Goal: Transaction & Acquisition: Purchase product/service

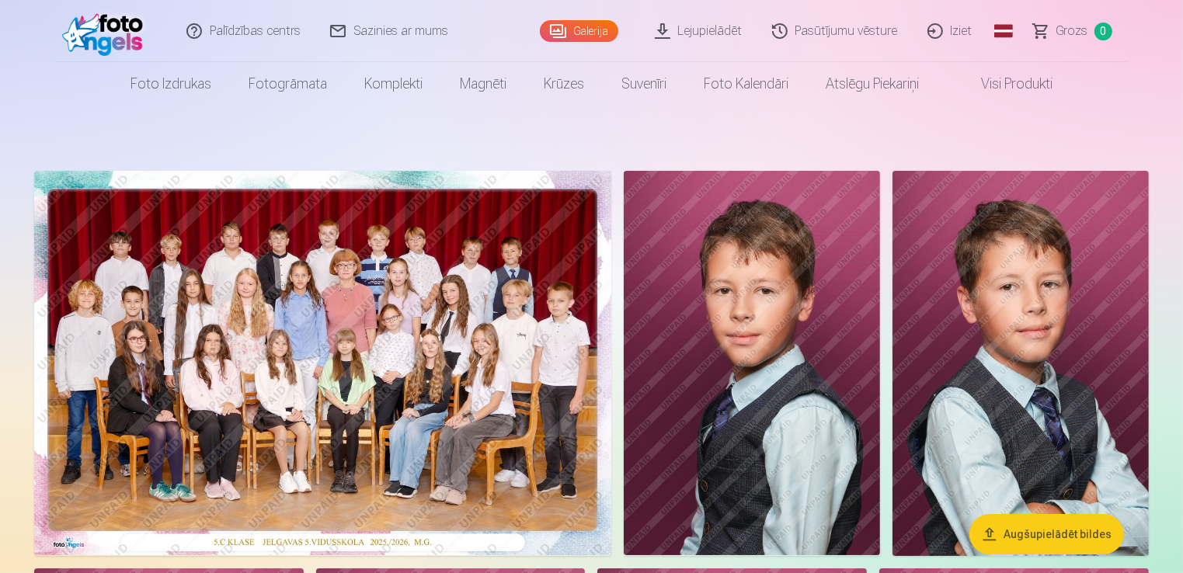
click at [367, 356] on img at bounding box center [322, 363] width 577 height 385
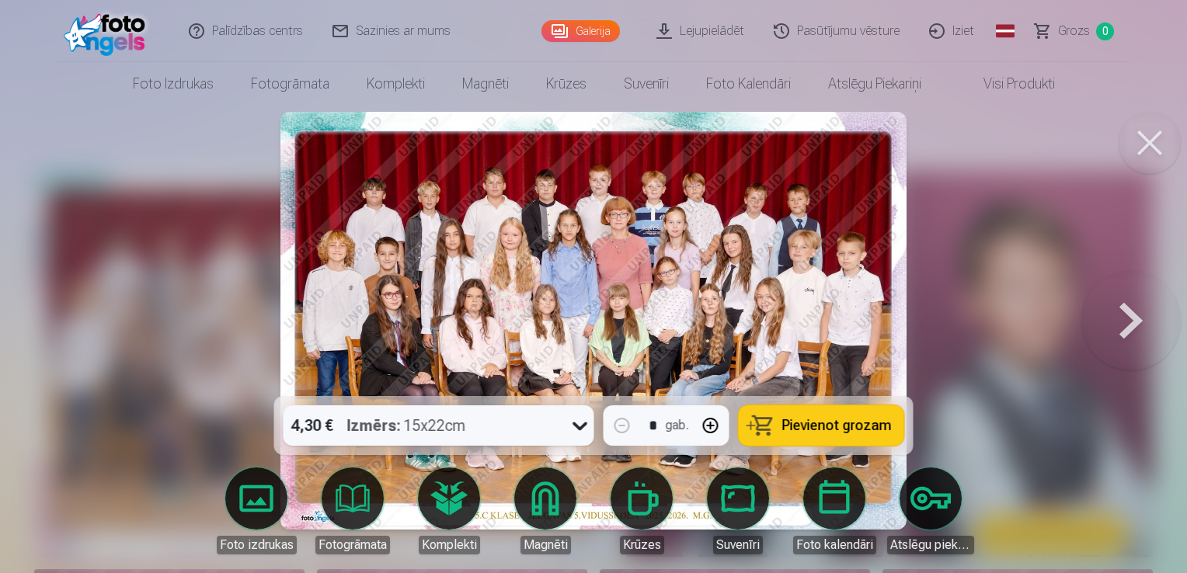
click at [550, 429] on div "4,30 € Izmērs : 15x22cm" at bounding box center [424, 425] width 281 height 40
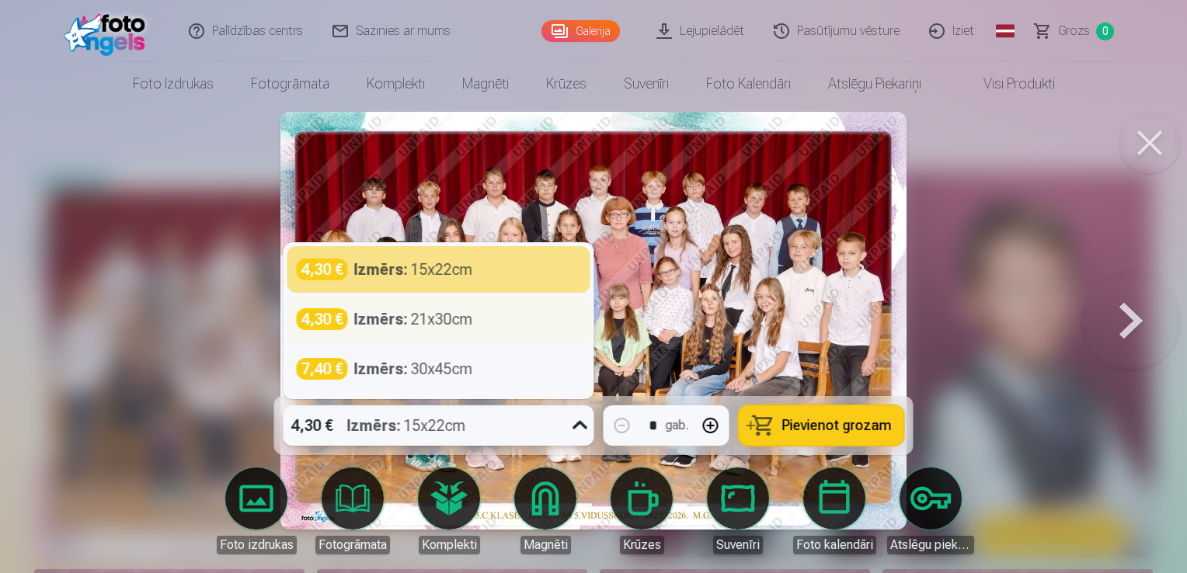
click at [482, 316] on div "4,30 € Izmērs : 21x30cm" at bounding box center [439, 319] width 284 height 22
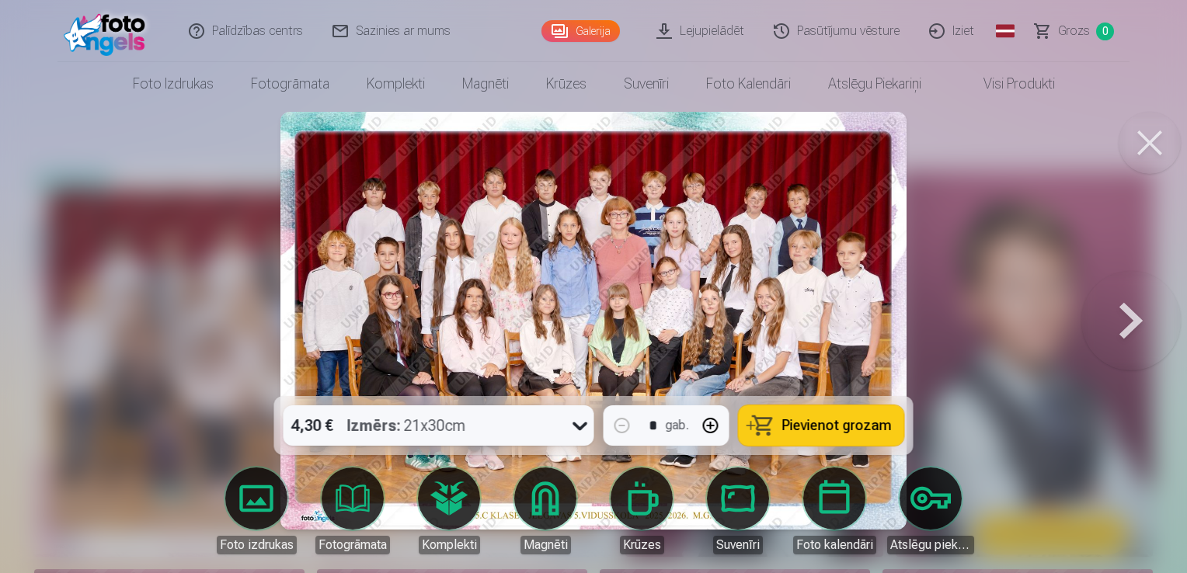
click at [846, 421] on span "Pievienot grozam" at bounding box center [837, 426] width 110 height 14
click at [645, 280] on img at bounding box center [593, 321] width 626 height 418
click at [1038, 142] on div at bounding box center [593, 286] width 1187 height 573
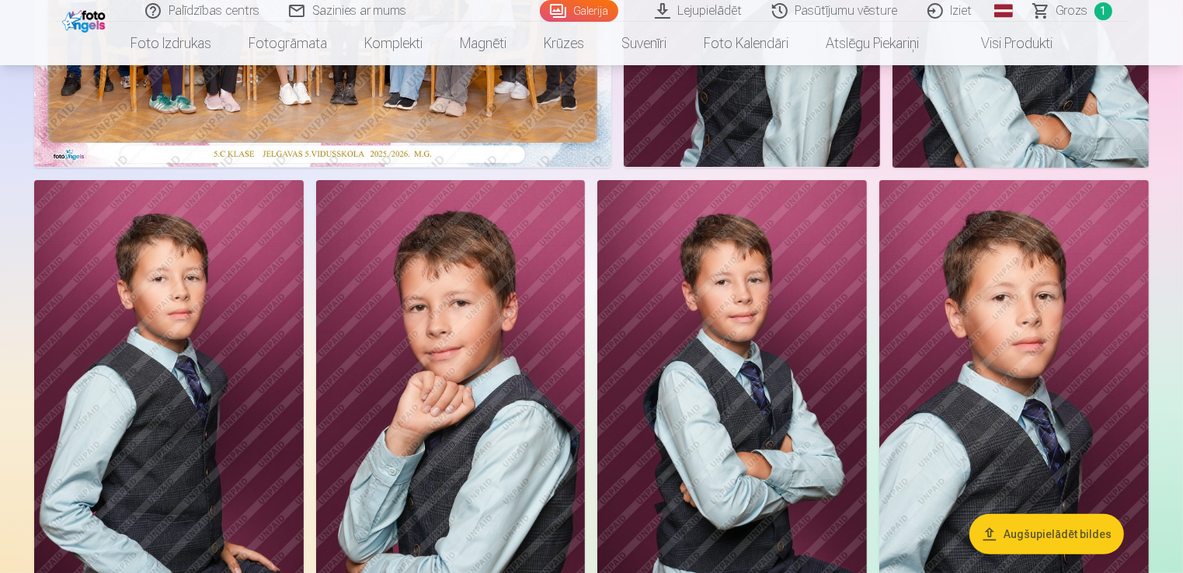
scroll to position [466, 0]
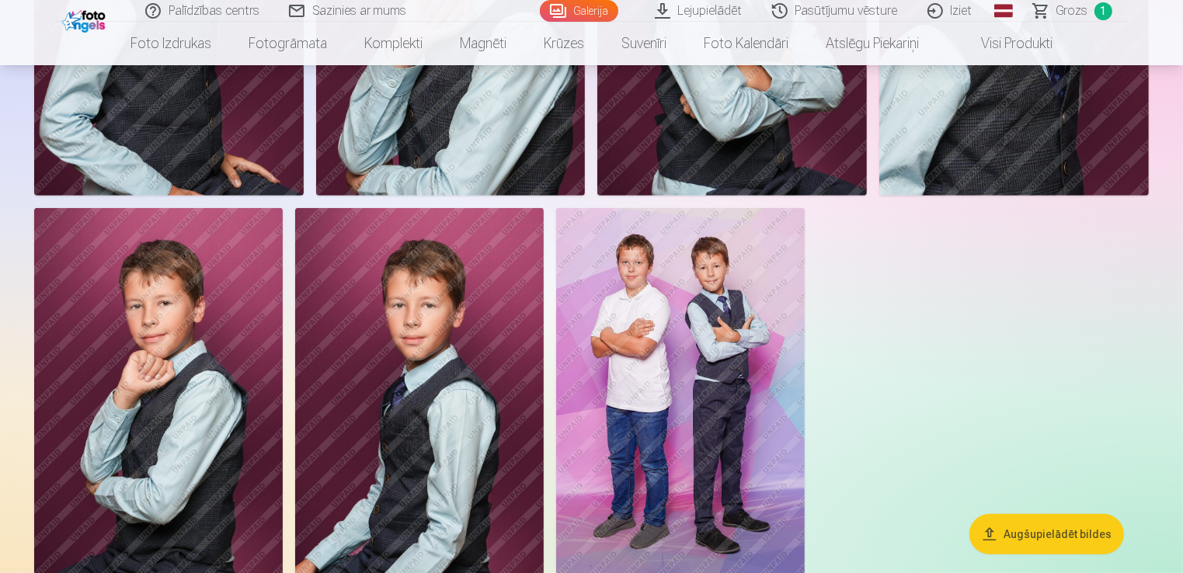
click at [637, 356] on img at bounding box center [680, 394] width 249 height 373
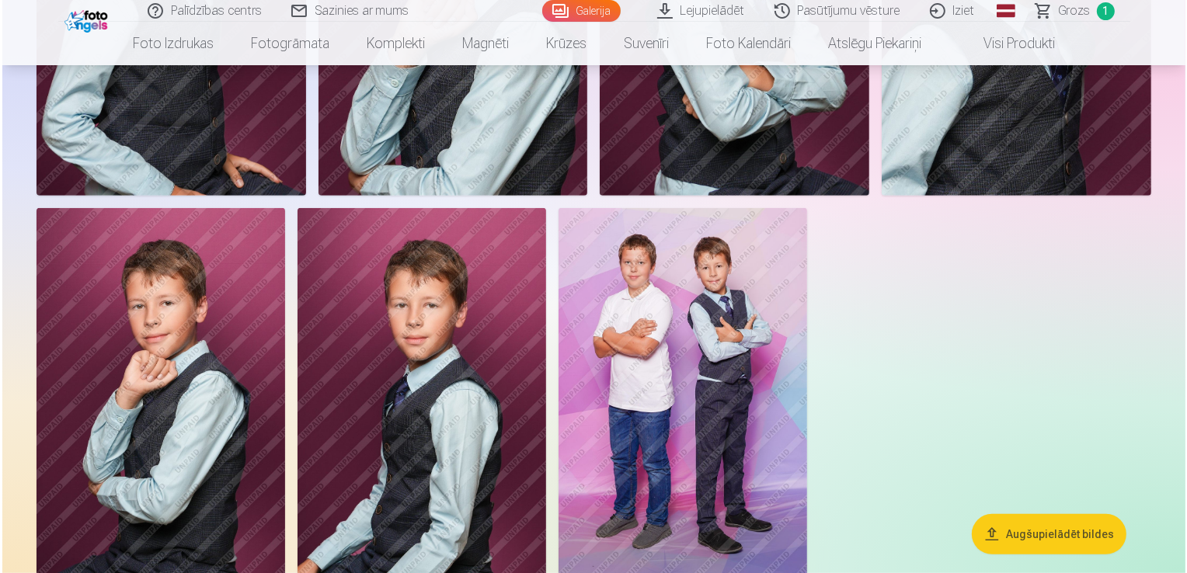
scroll to position [778, 0]
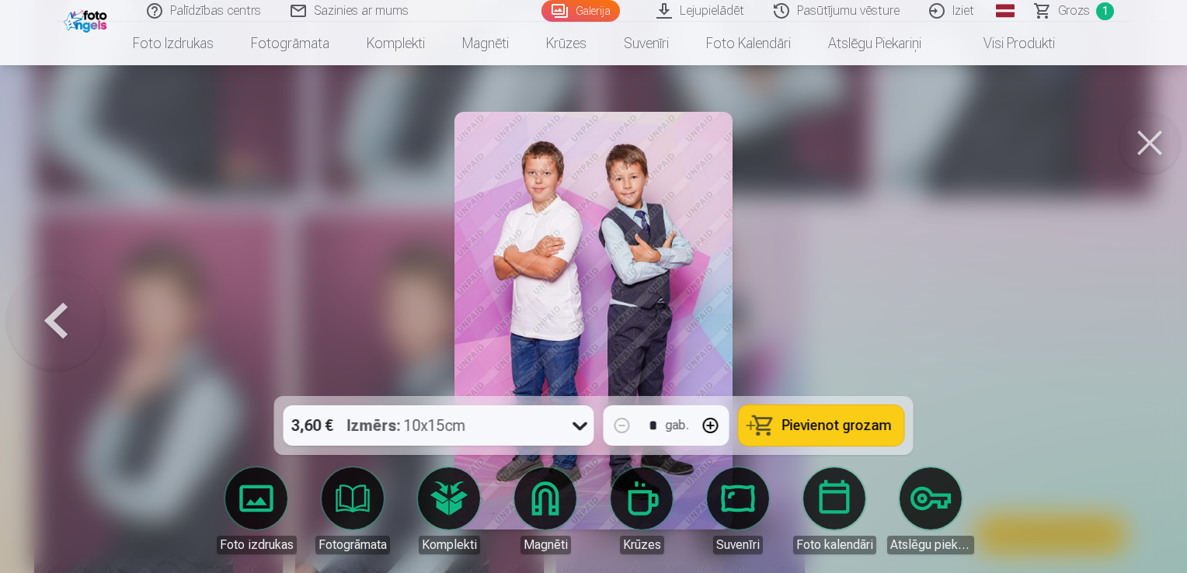
click at [810, 430] on span "Pievienot grozam" at bounding box center [837, 426] width 110 height 14
click at [1144, 143] on button at bounding box center [1150, 143] width 62 height 62
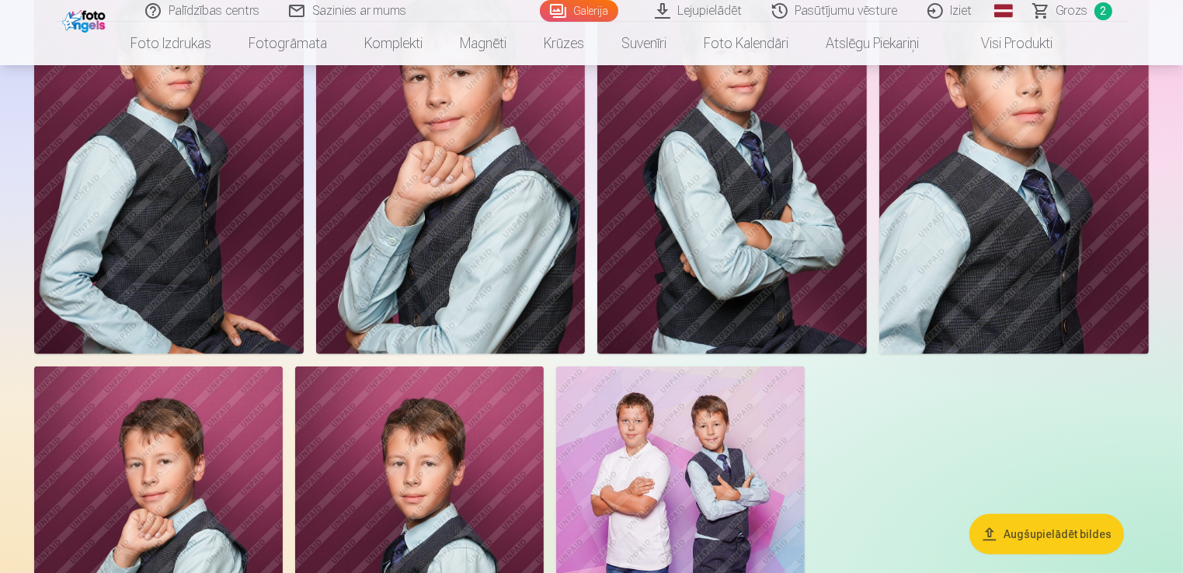
scroll to position [777, 0]
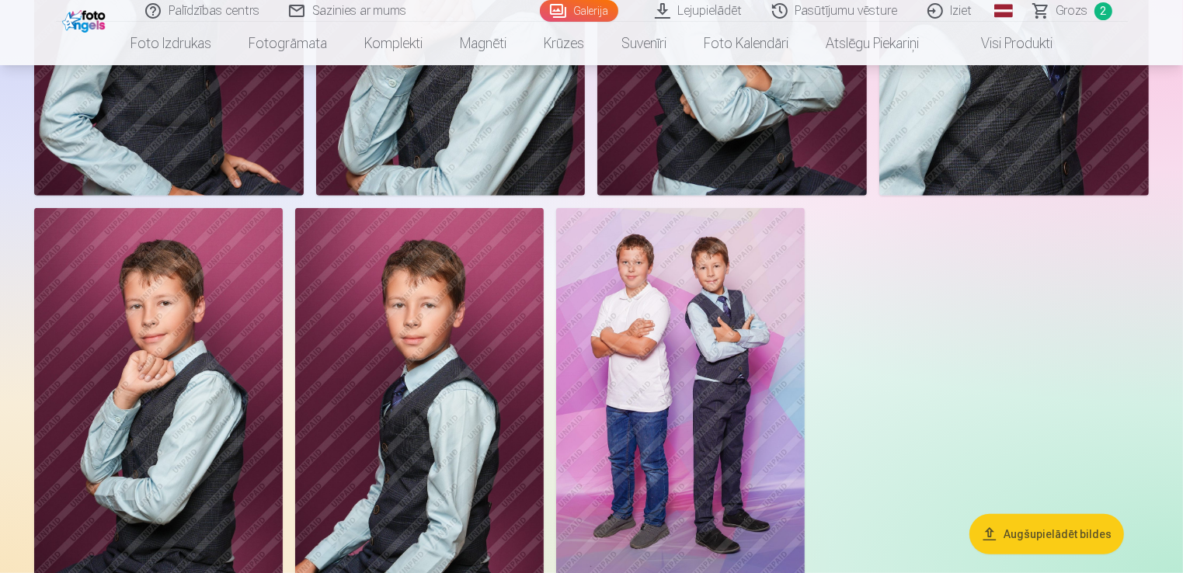
click at [478, 464] on img at bounding box center [419, 394] width 249 height 373
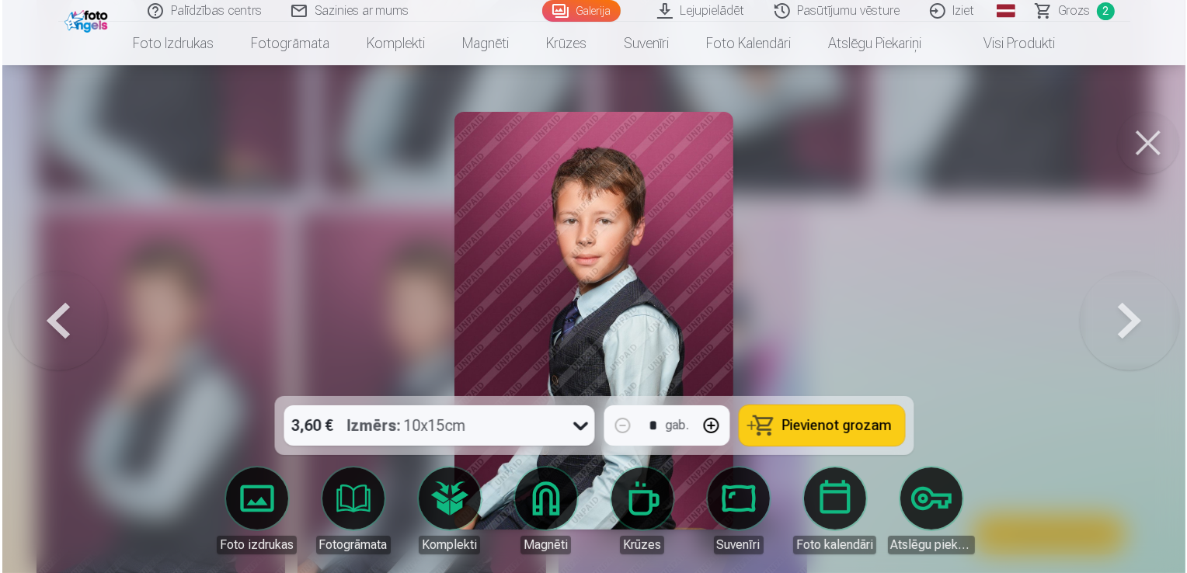
scroll to position [778, 0]
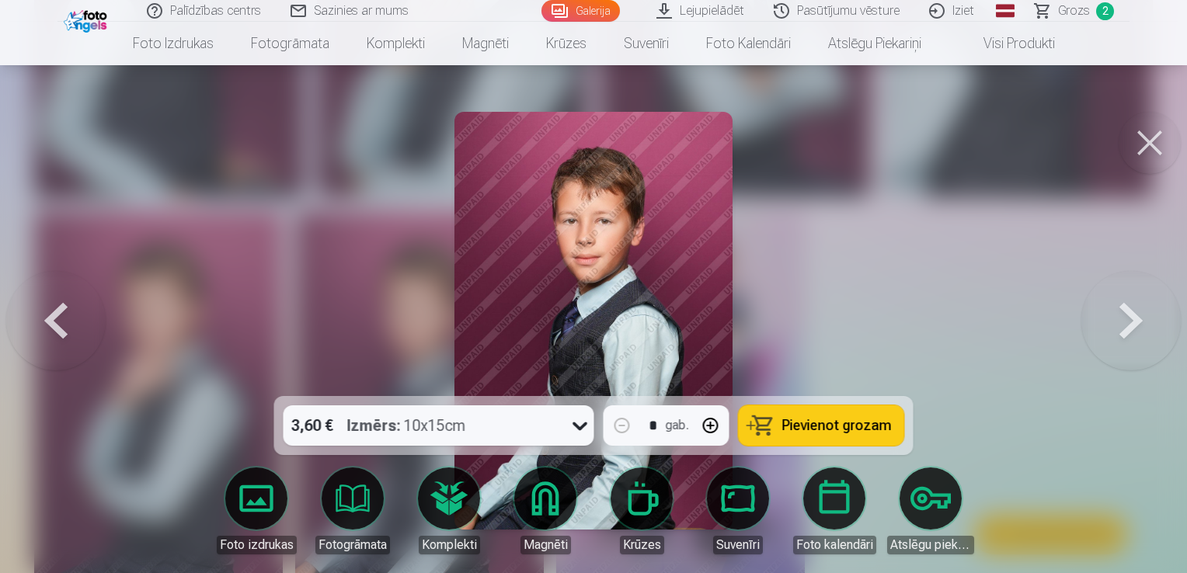
click at [802, 431] on span "Pievienot grozam" at bounding box center [837, 426] width 110 height 14
click at [876, 291] on div at bounding box center [593, 286] width 1187 height 573
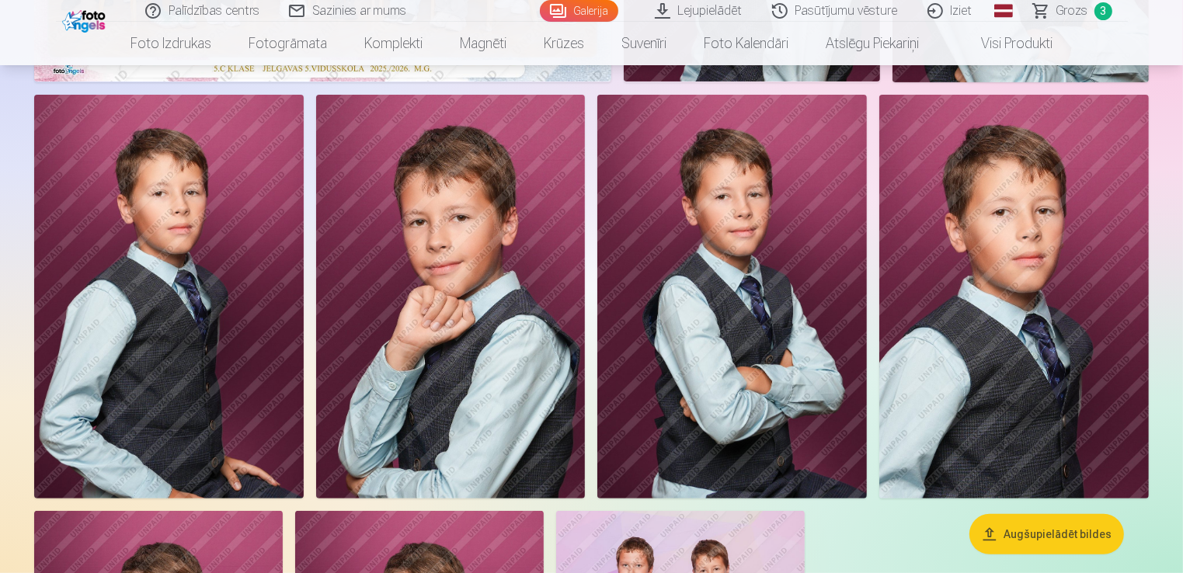
scroll to position [466, 0]
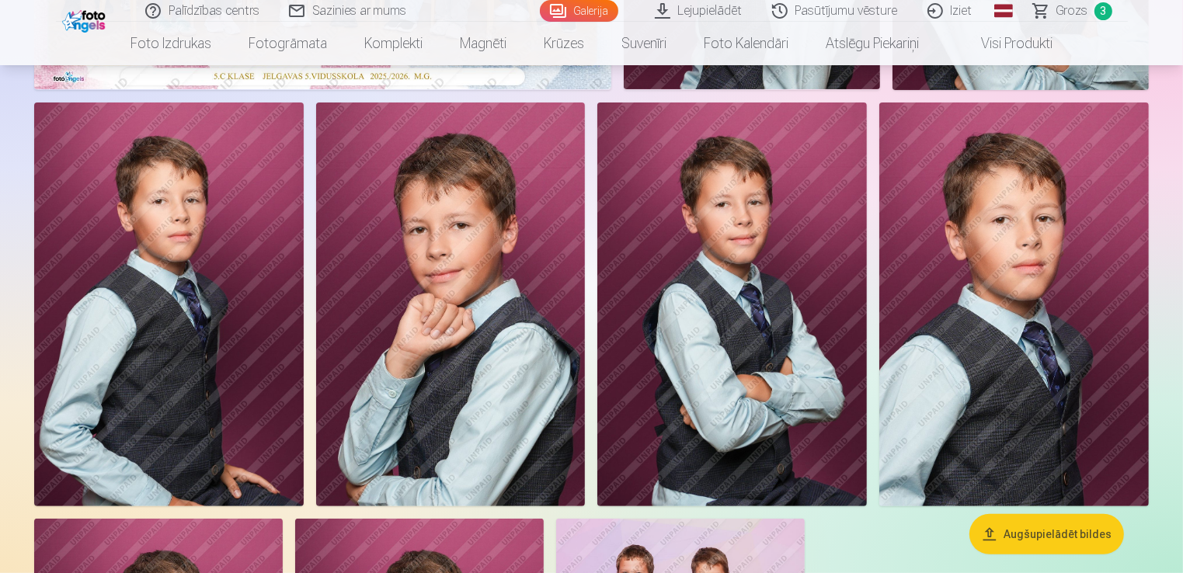
click at [1010, 299] on img at bounding box center [1014, 305] width 270 height 404
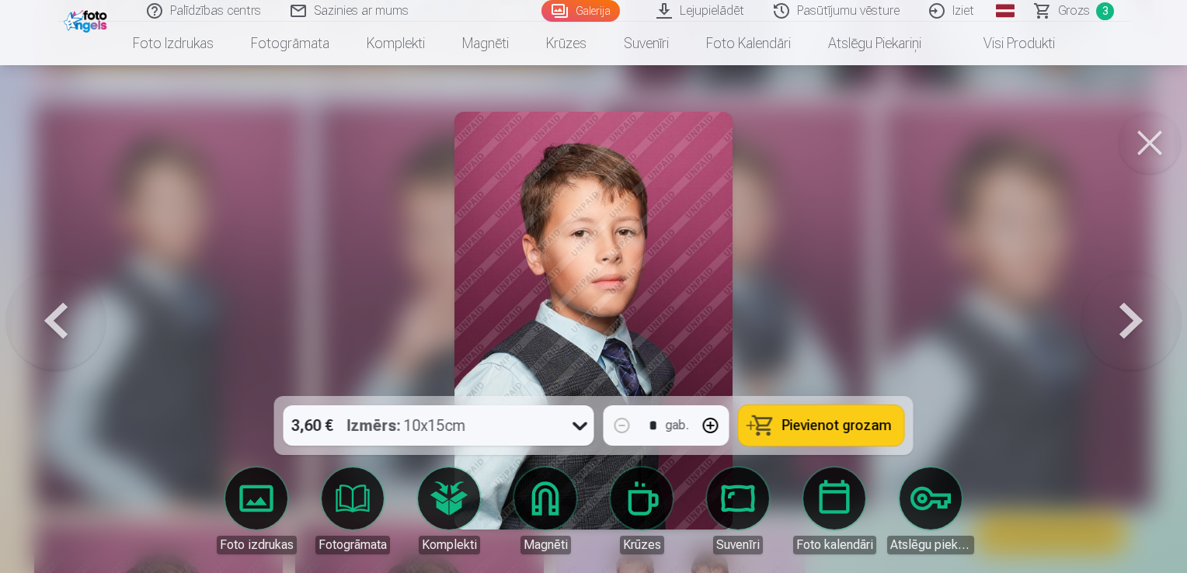
click at [649, 325] on img at bounding box center [593, 321] width 279 height 418
click at [1154, 141] on button at bounding box center [1150, 143] width 62 height 62
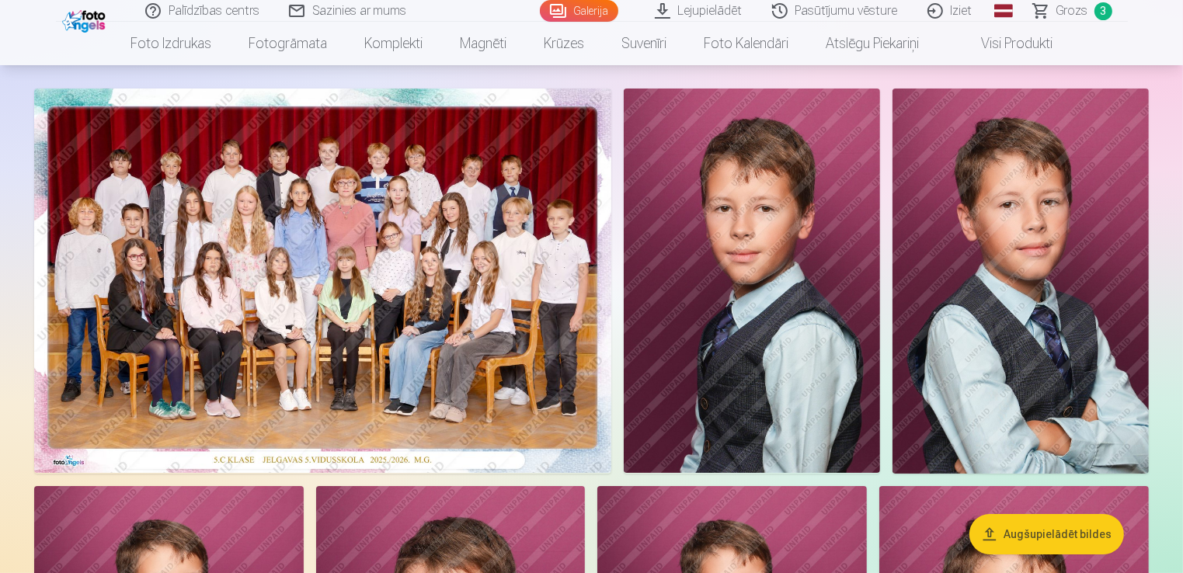
scroll to position [78, 0]
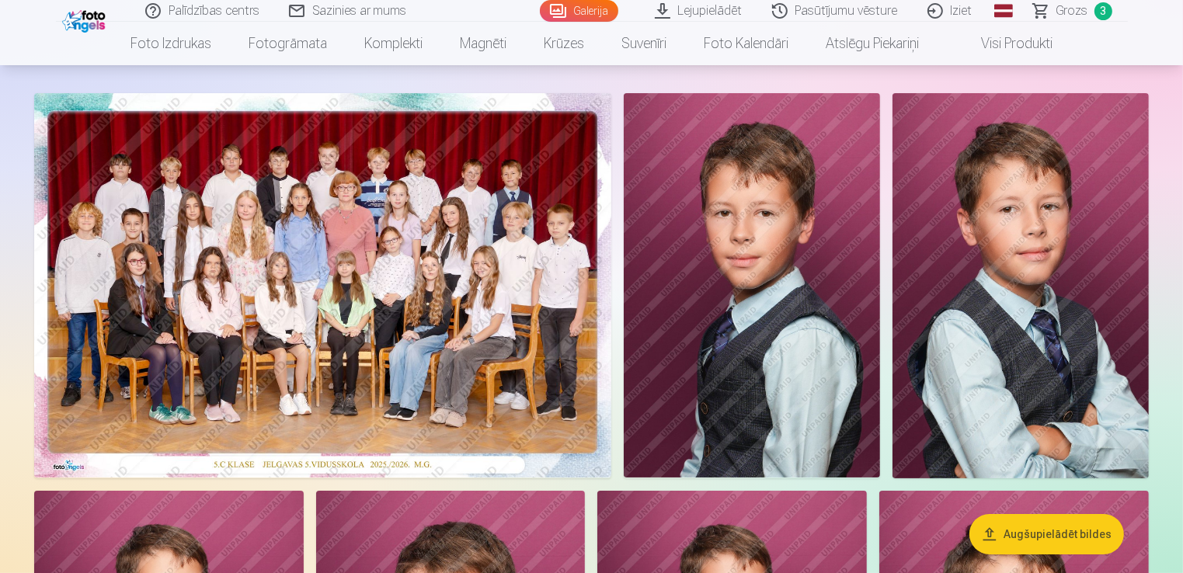
click at [1025, 353] on img at bounding box center [1021, 285] width 256 height 385
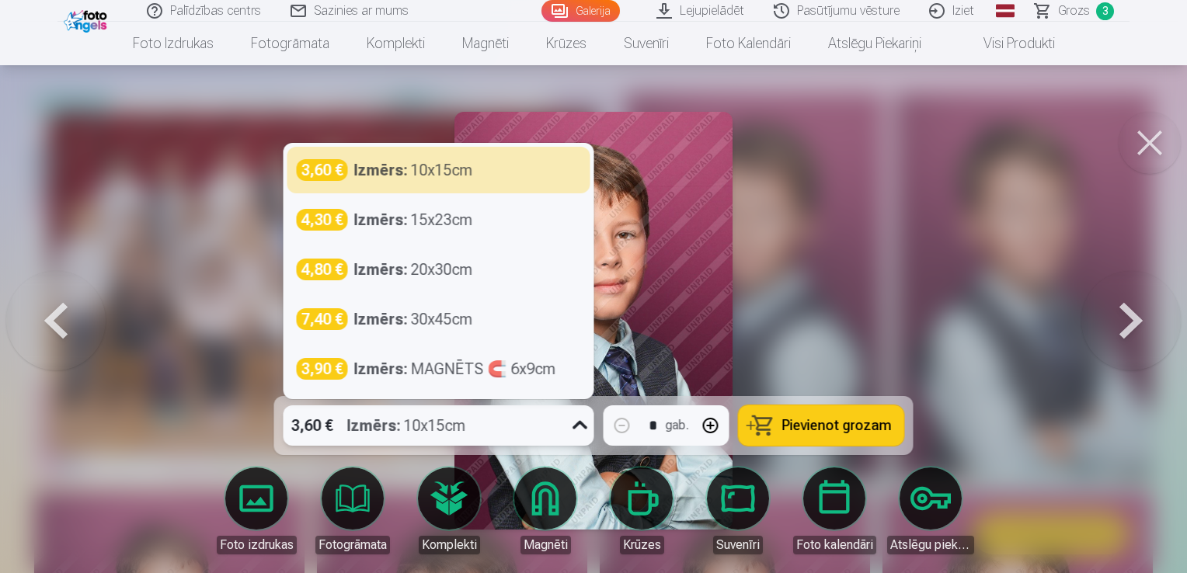
click at [479, 410] on div "3,60 € Izmērs : 10x15cm" at bounding box center [424, 425] width 281 height 40
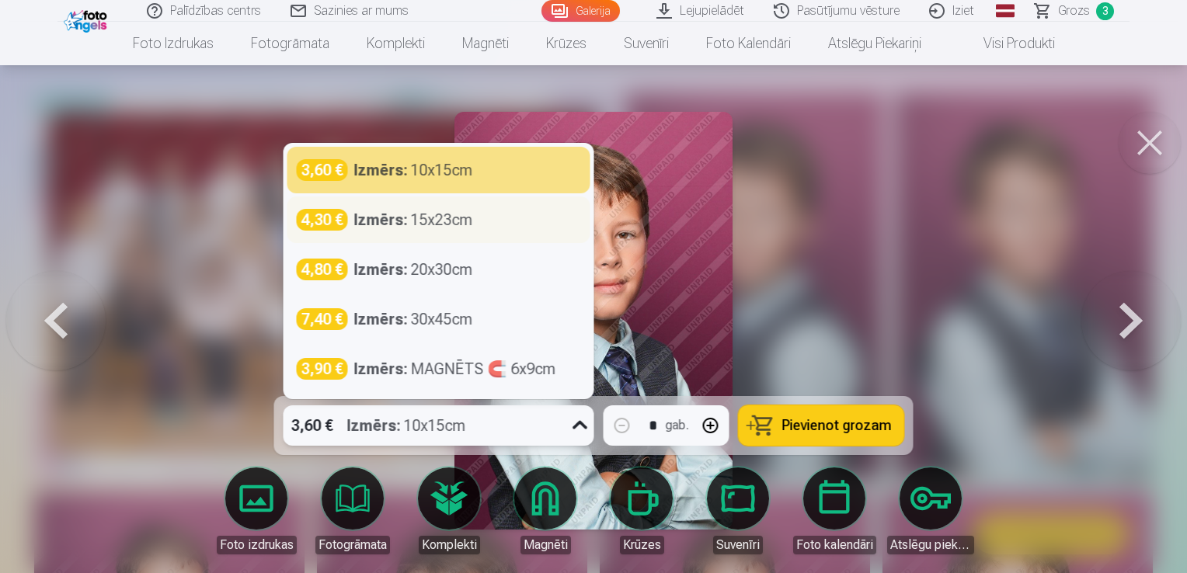
click at [415, 229] on div "Izmērs : 15x23cm" at bounding box center [413, 220] width 119 height 22
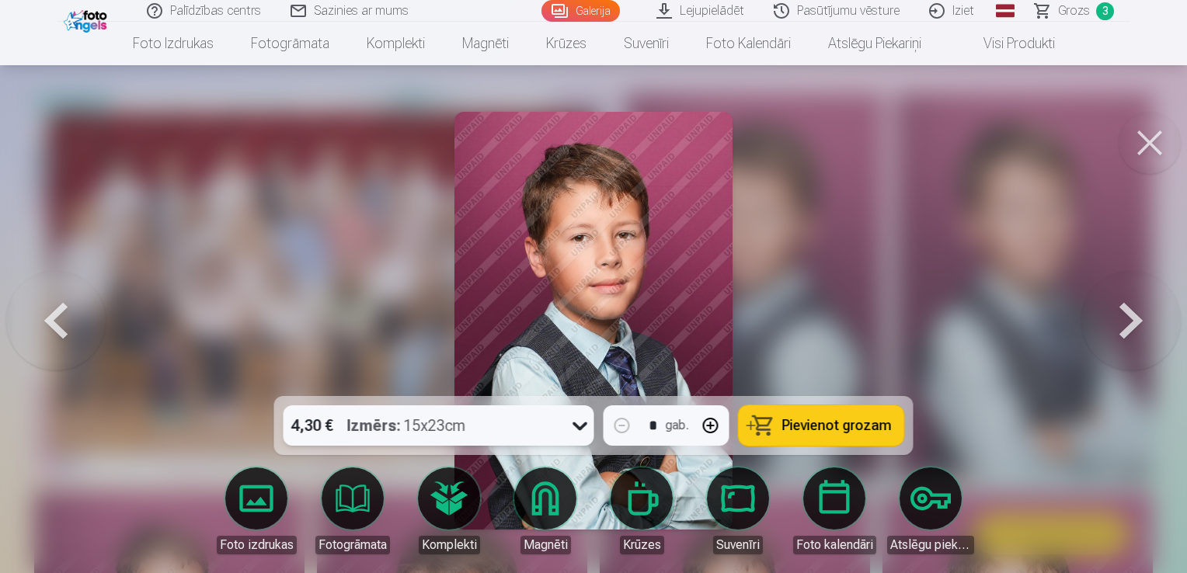
click at [1159, 156] on button at bounding box center [1150, 143] width 62 height 62
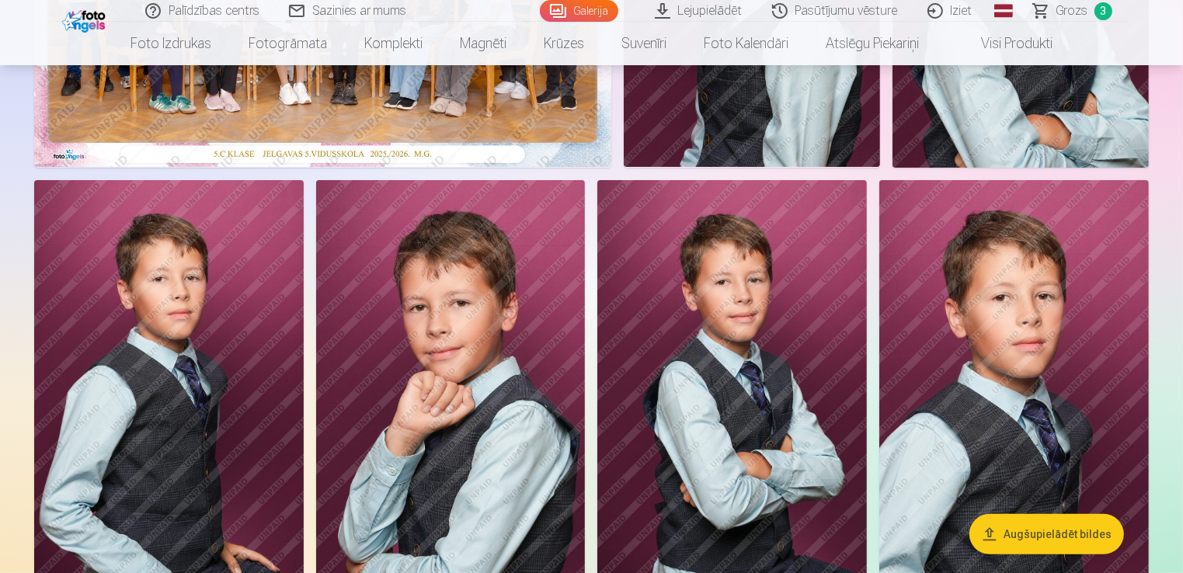
scroll to position [78, 0]
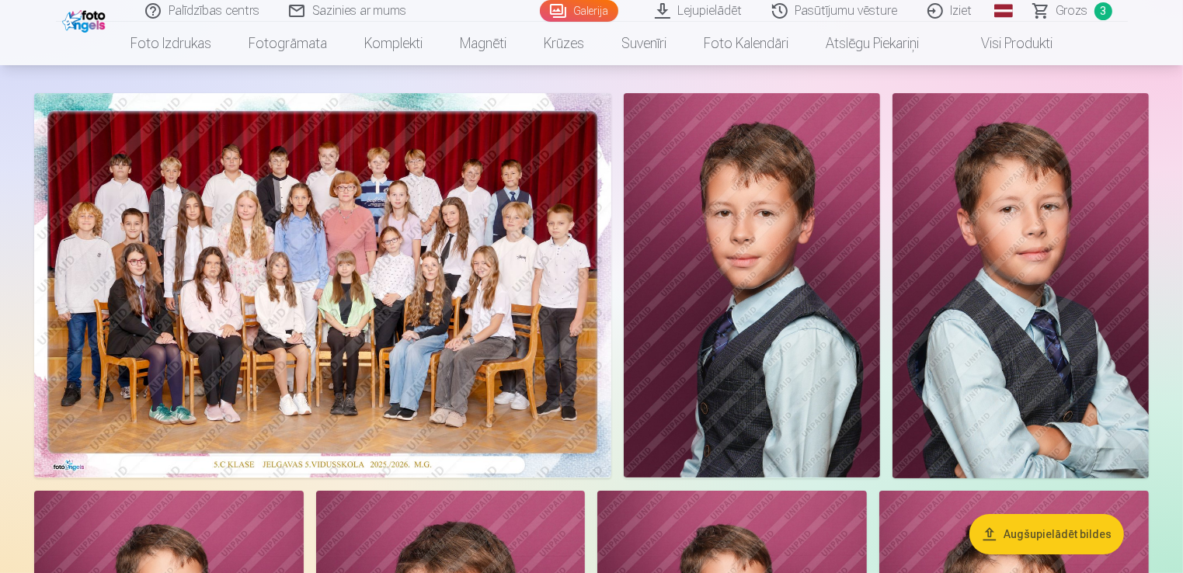
click at [698, 298] on img at bounding box center [752, 285] width 256 height 385
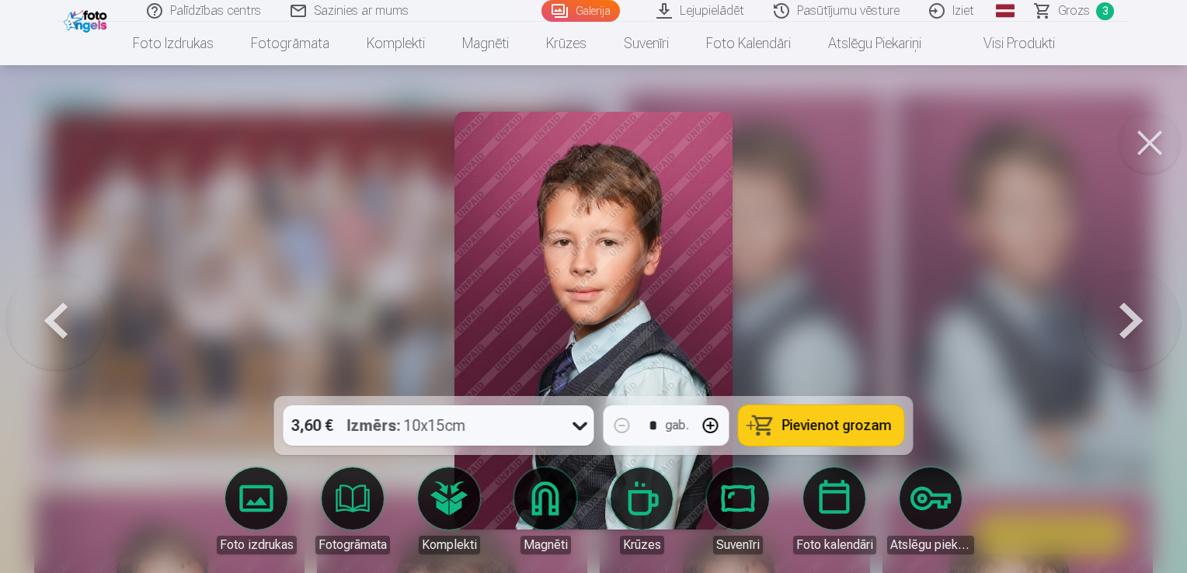
click at [1168, 144] on button at bounding box center [1150, 143] width 62 height 62
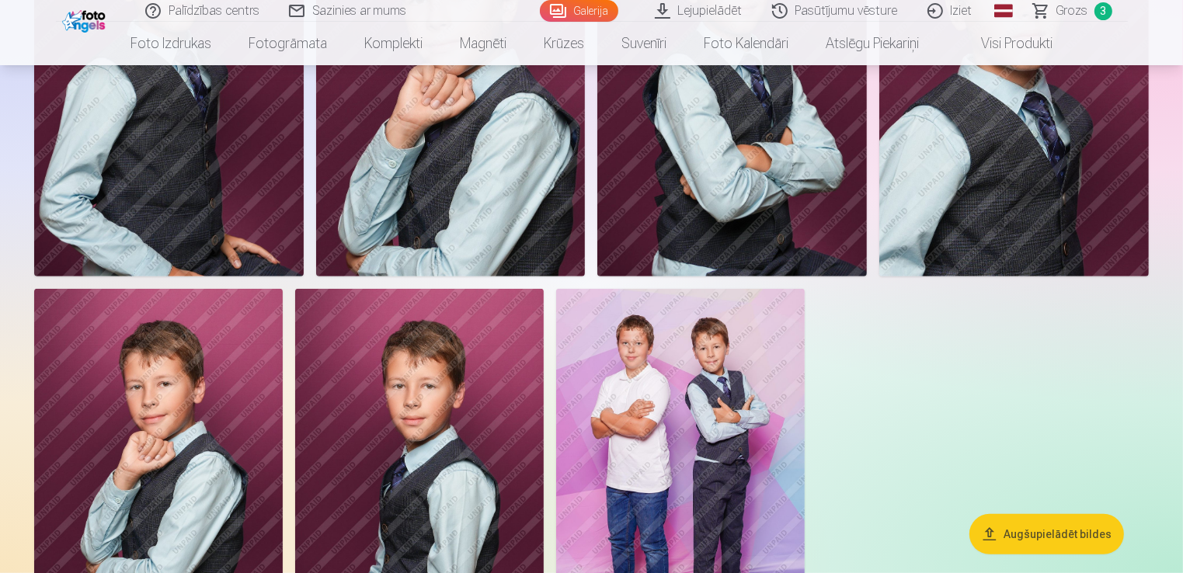
scroll to position [699, 0]
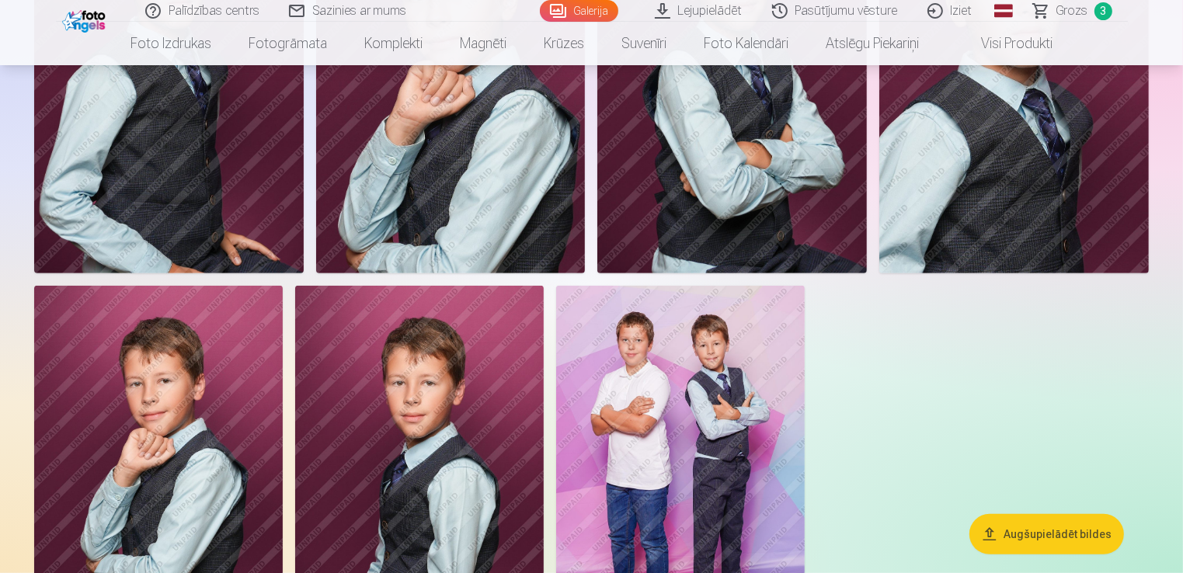
click at [1004, 209] on img at bounding box center [1014, 71] width 270 height 404
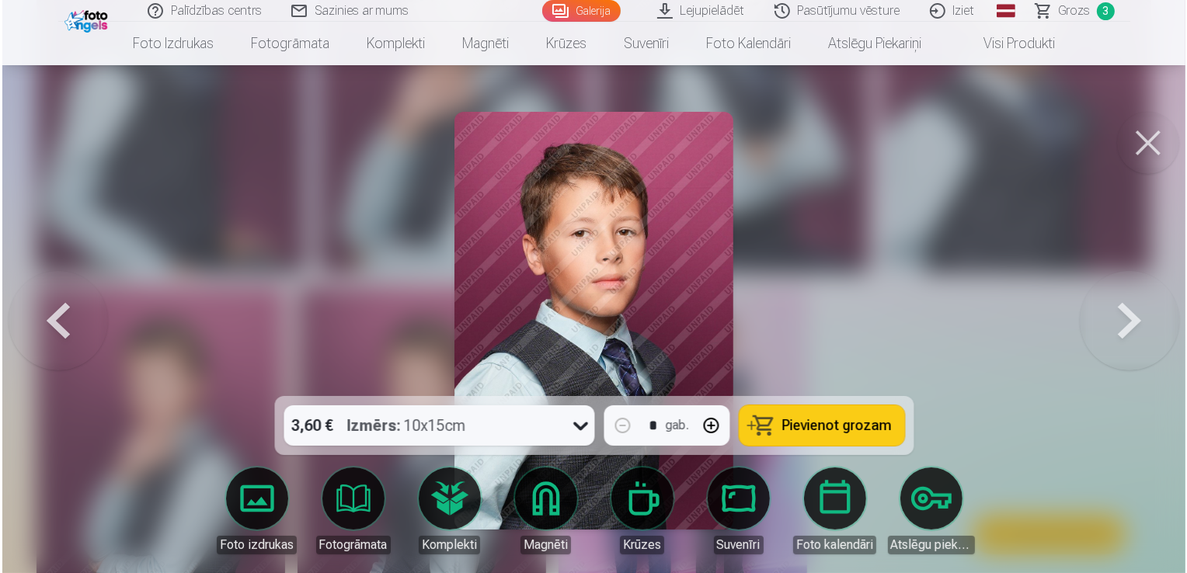
scroll to position [700, 0]
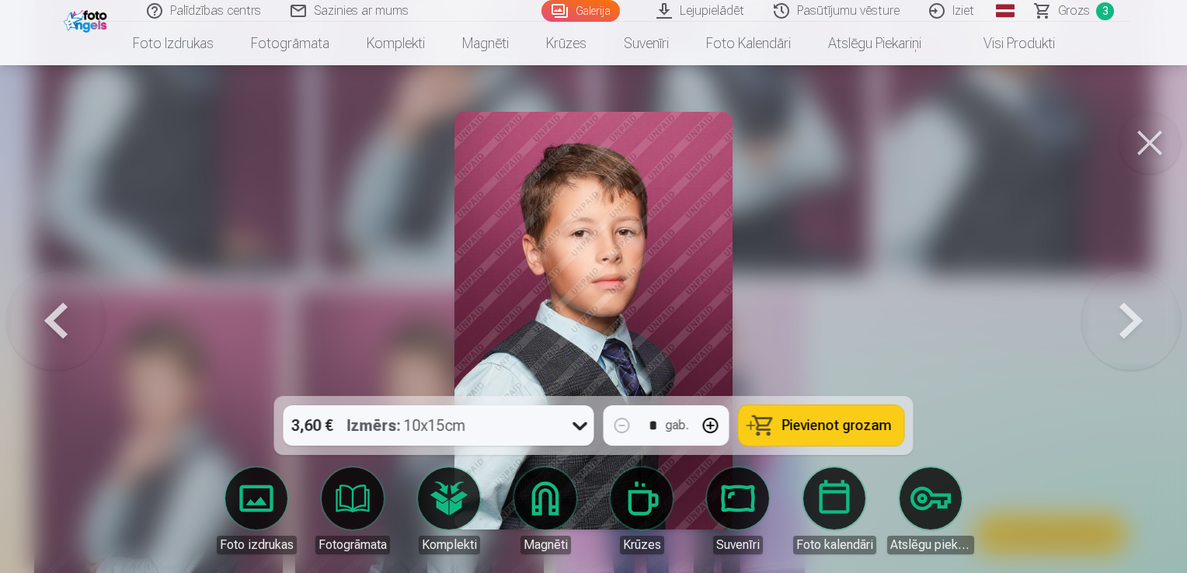
click at [823, 430] on span "Pievienot grozam" at bounding box center [837, 426] width 110 height 14
click at [911, 204] on div at bounding box center [593, 286] width 1187 height 573
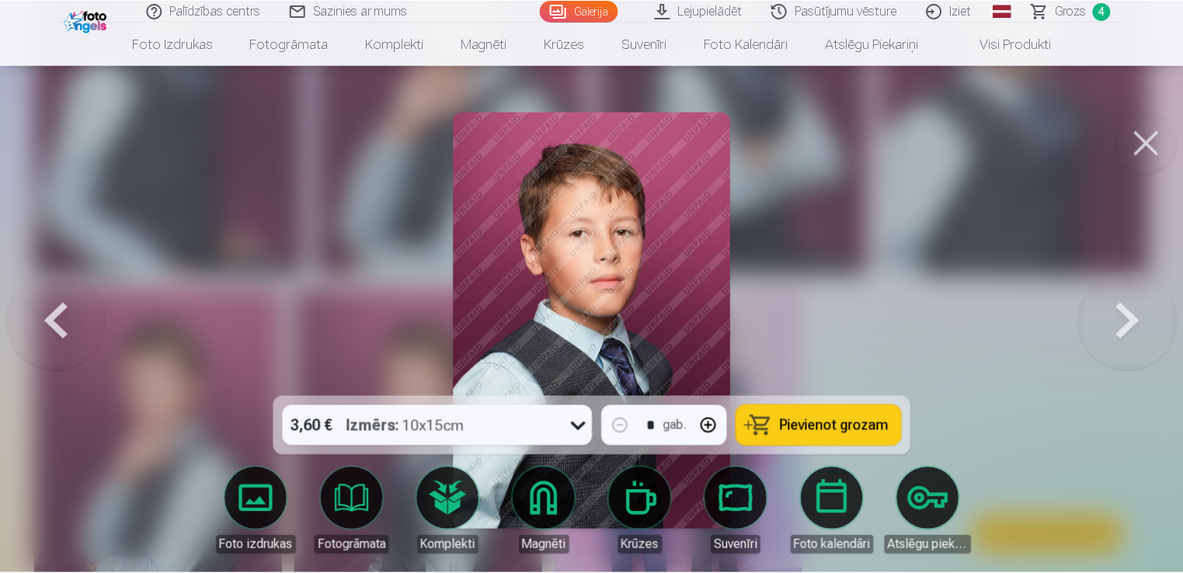
scroll to position [699, 0]
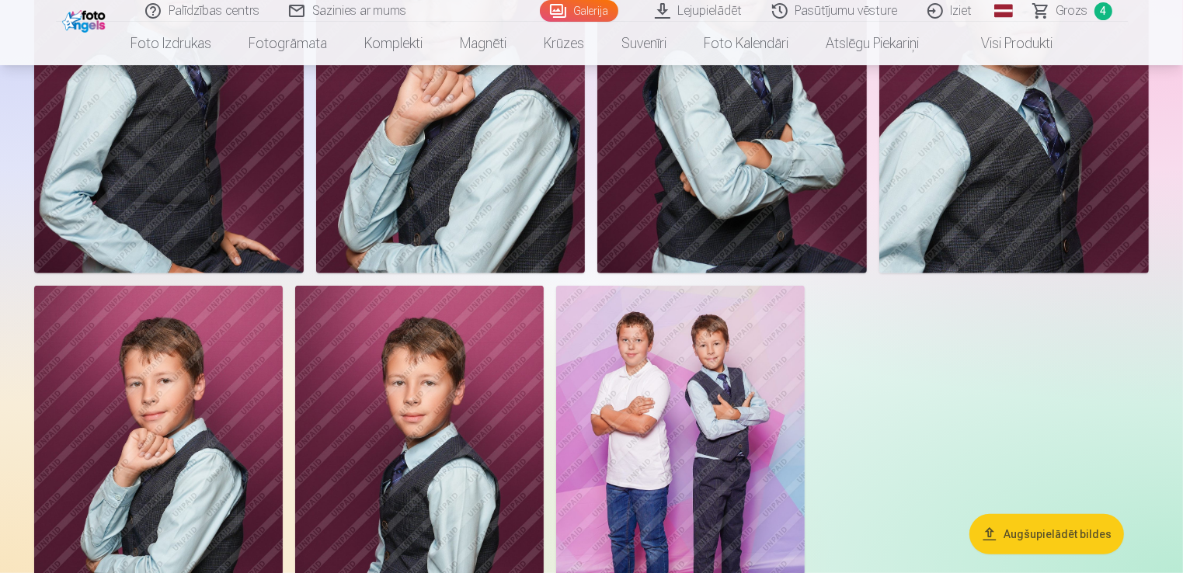
click at [1067, 8] on span "Grozs" at bounding box center [1072, 11] width 32 height 19
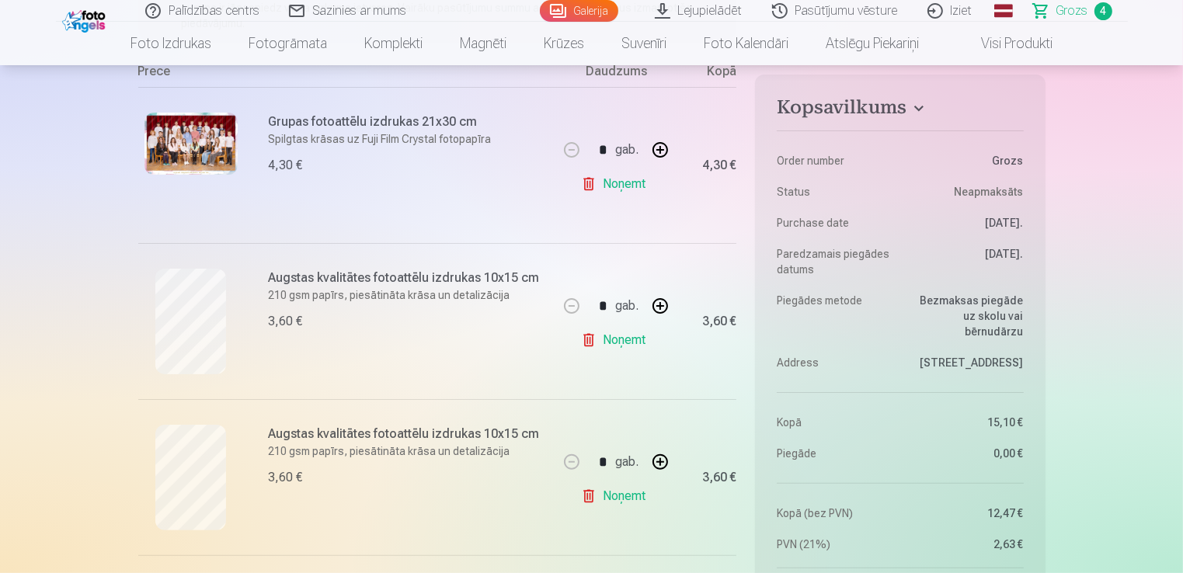
scroll to position [466, 0]
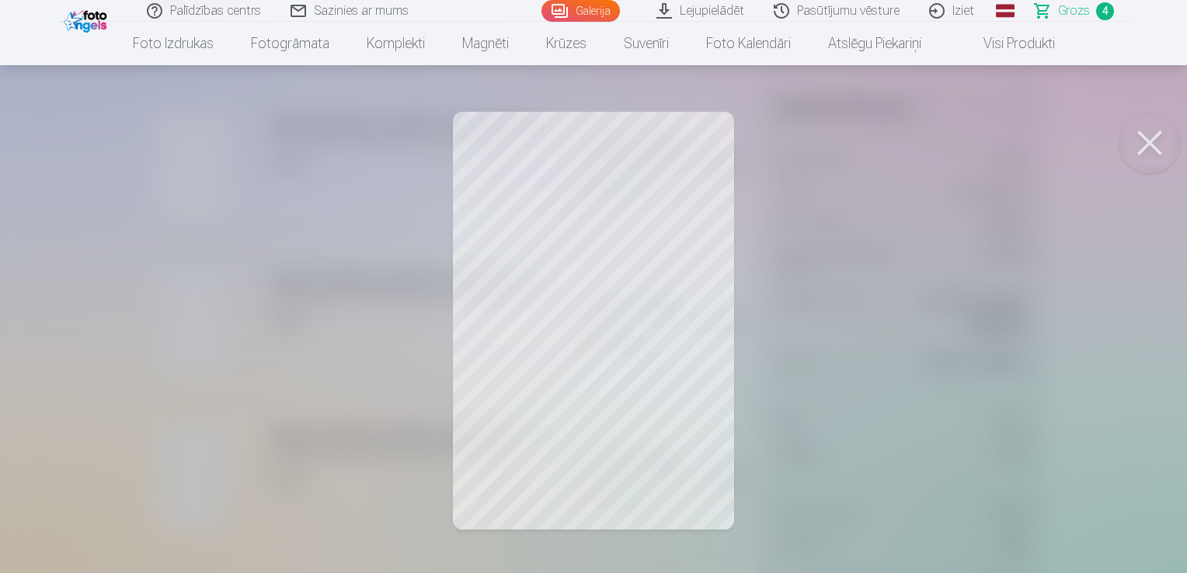
click at [1142, 139] on button at bounding box center [1150, 143] width 62 height 62
click at [1164, 150] on button at bounding box center [1150, 143] width 62 height 62
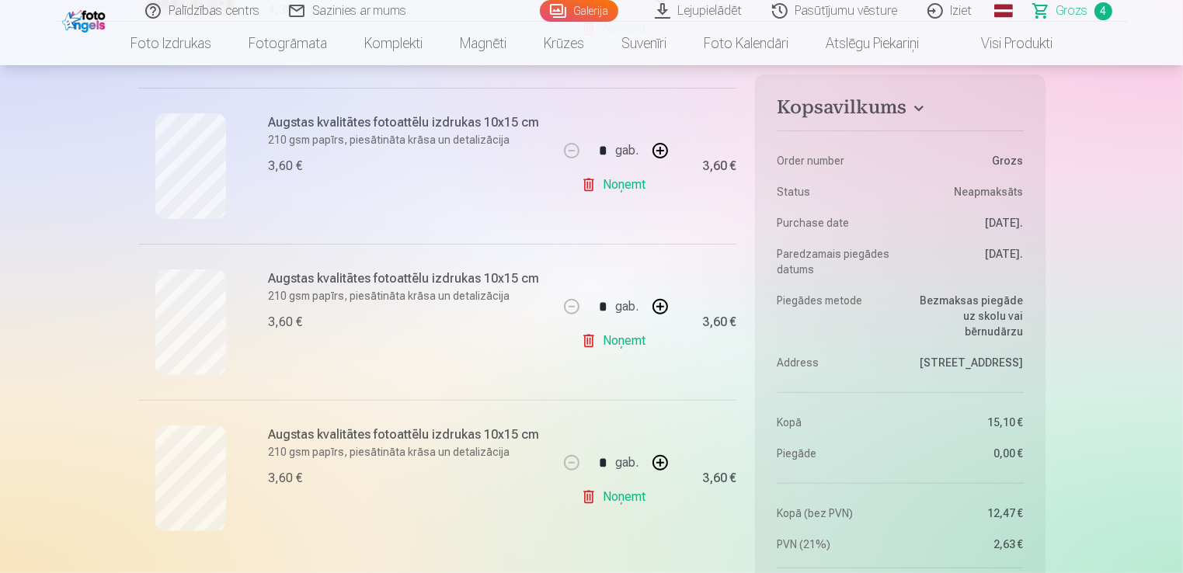
click at [640, 499] on link "Noņemt" at bounding box center [616, 497] width 71 height 31
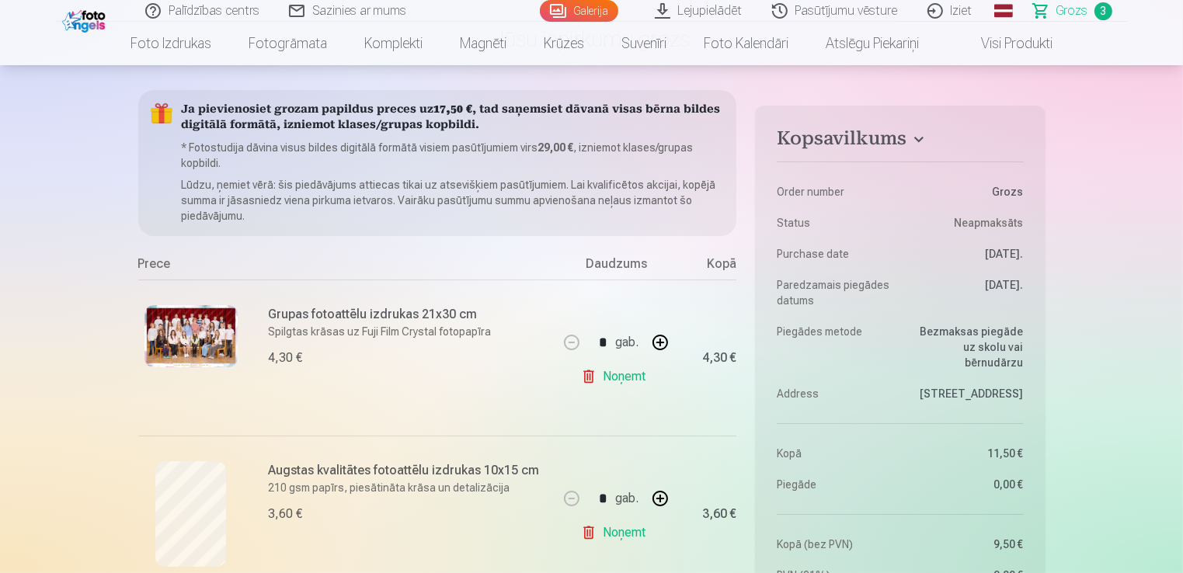
scroll to position [0, 0]
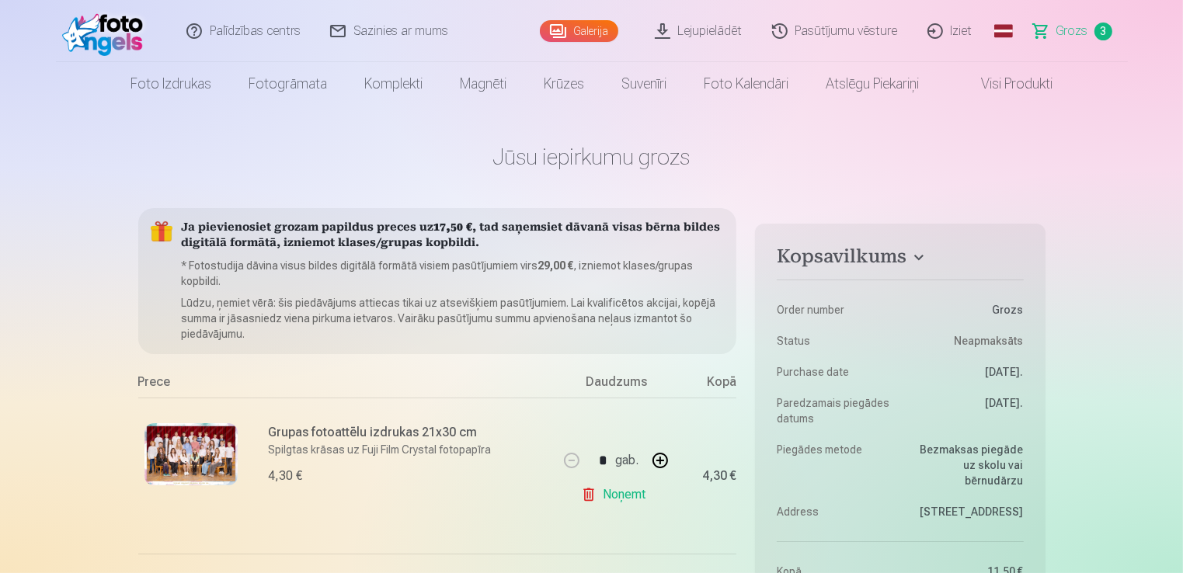
click at [1085, 41] on link "Grozs 3" at bounding box center [1073, 31] width 109 height 62
click at [1078, 33] on span "Grozs" at bounding box center [1072, 31] width 32 height 19
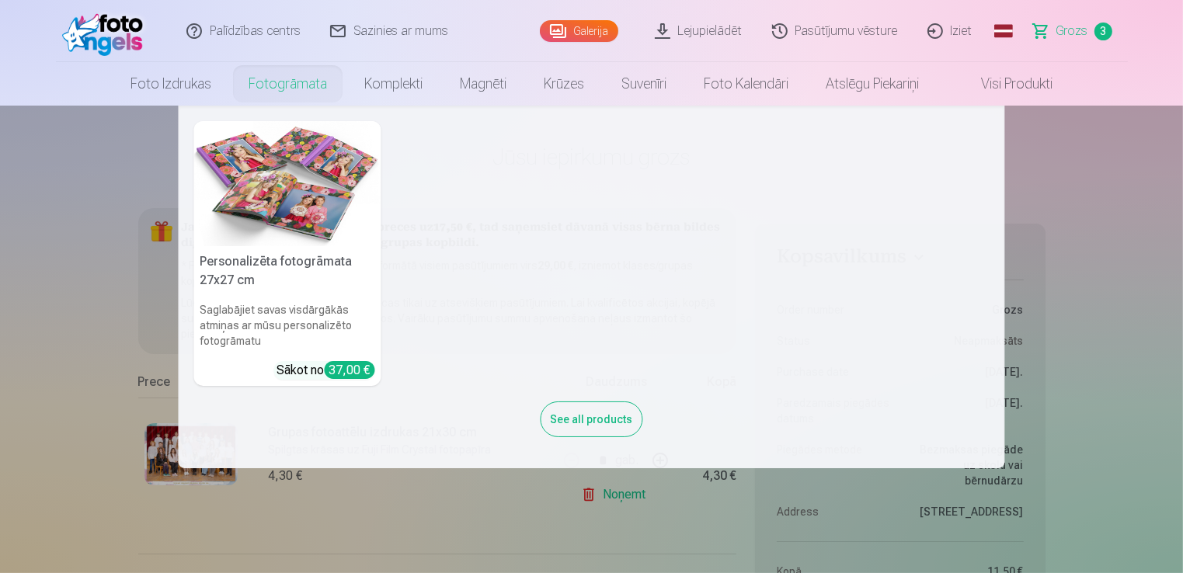
click at [137, 186] on nav "Personalizēta fotogrāmata 27x27 cm Saglabājiet savas visdārgākās atmiņas ar mūs…" at bounding box center [591, 287] width 1183 height 363
click at [165, 73] on link "Foto izdrukas" at bounding box center [171, 84] width 118 height 44
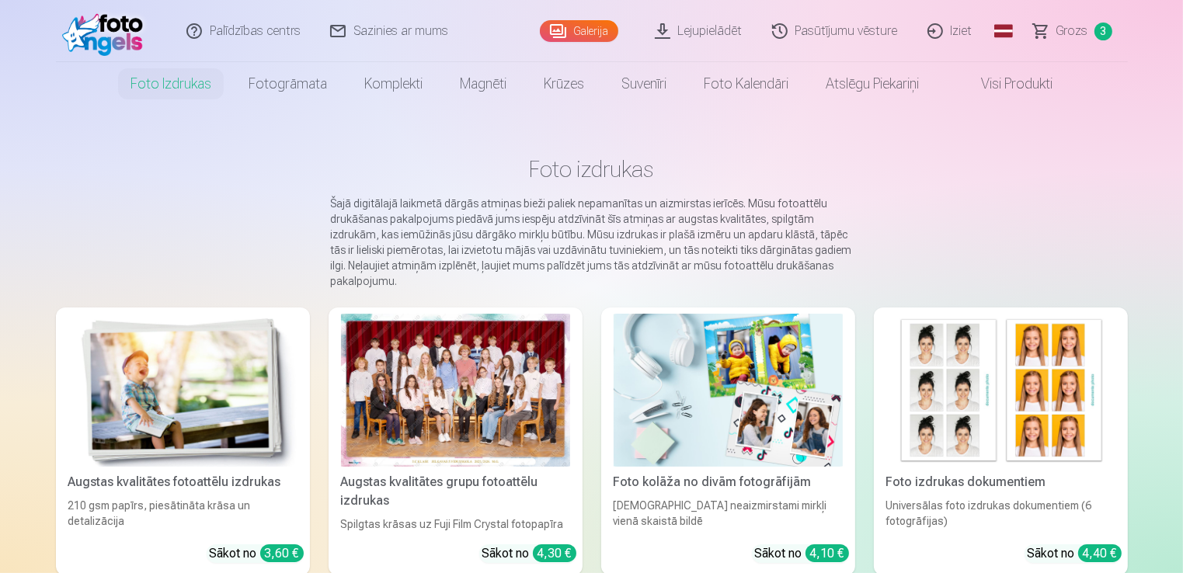
click at [245, 420] on img at bounding box center [182, 390] width 229 height 153
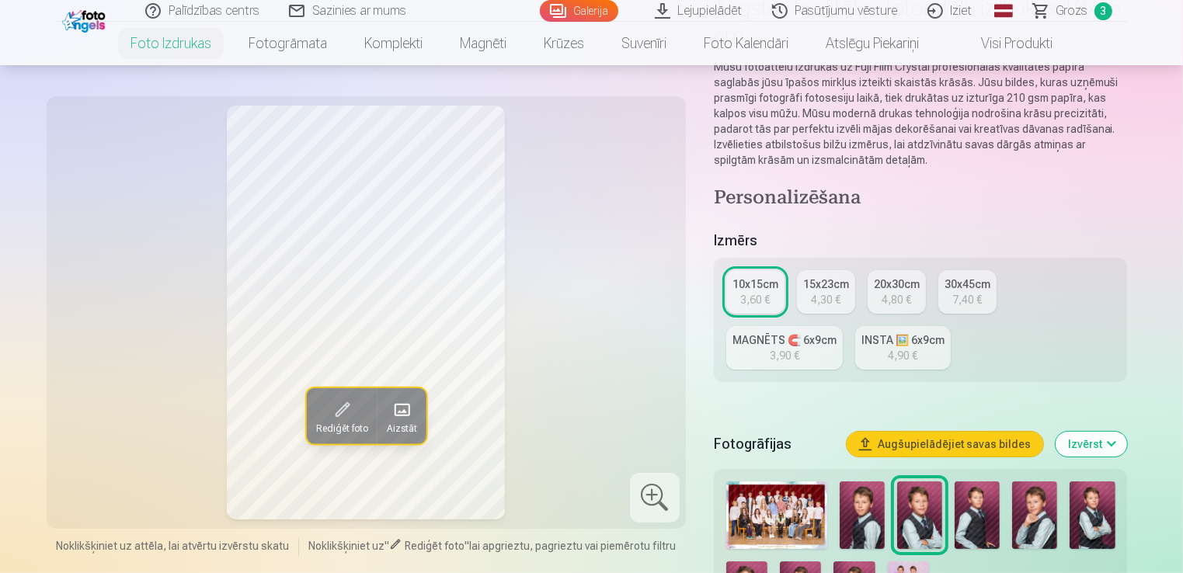
scroll to position [311, 0]
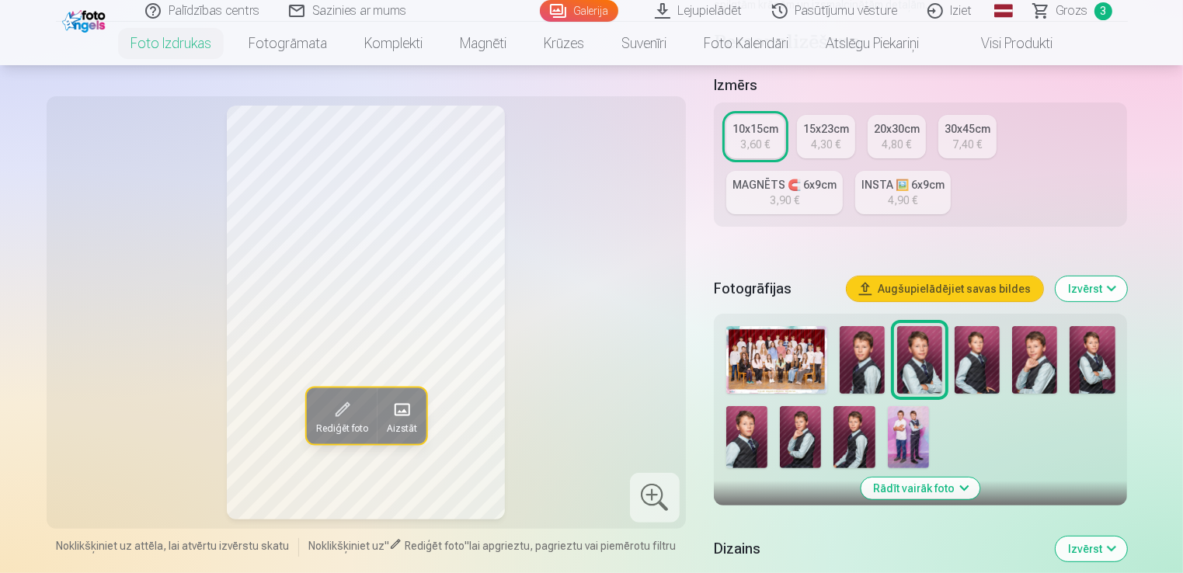
click at [865, 368] on img at bounding box center [862, 360] width 45 height 68
click at [910, 370] on img at bounding box center [919, 360] width 45 height 68
click at [966, 360] on img at bounding box center [977, 360] width 45 height 68
click at [1065, 365] on div at bounding box center [921, 397] width 402 height 155
click at [1060, 374] on div at bounding box center [921, 397] width 402 height 155
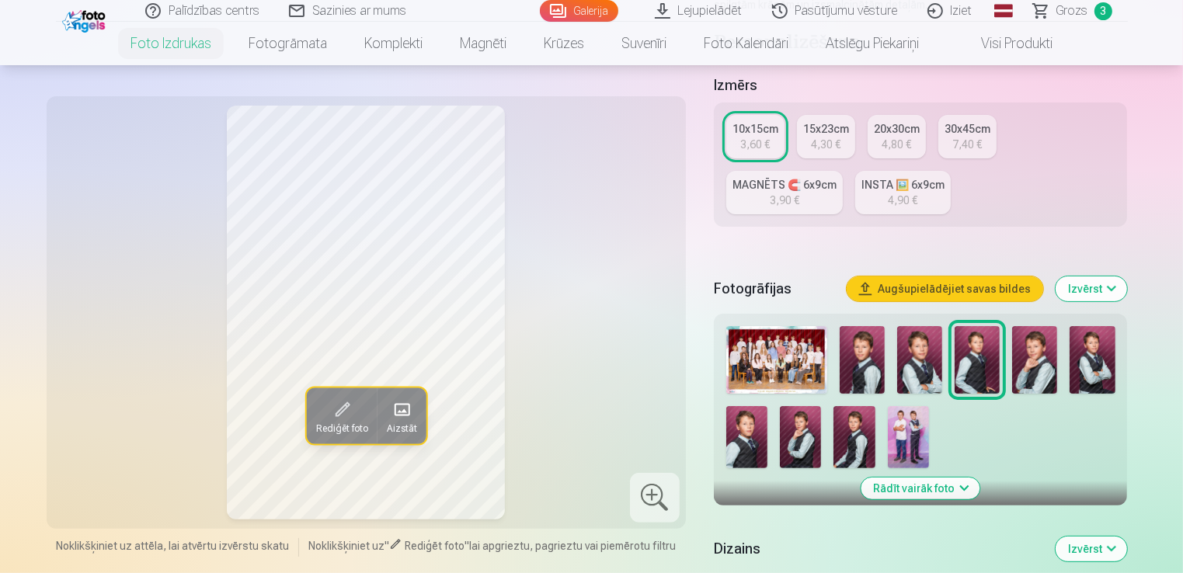
click at [1046, 374] on img at bounding box center [1034, 360] width 45 height 68
click at [1078, 371] on img at bounding box center [1092, 360] width 45 height 68
click at [752, 447] on img at bounding box center [746, 437] width 41 height 62
click at [803, 440] on img at bounding box center [800, 437] width 41 height 62
click at [854, 438] on img at bounding box center [854, 437] width 41 height 62
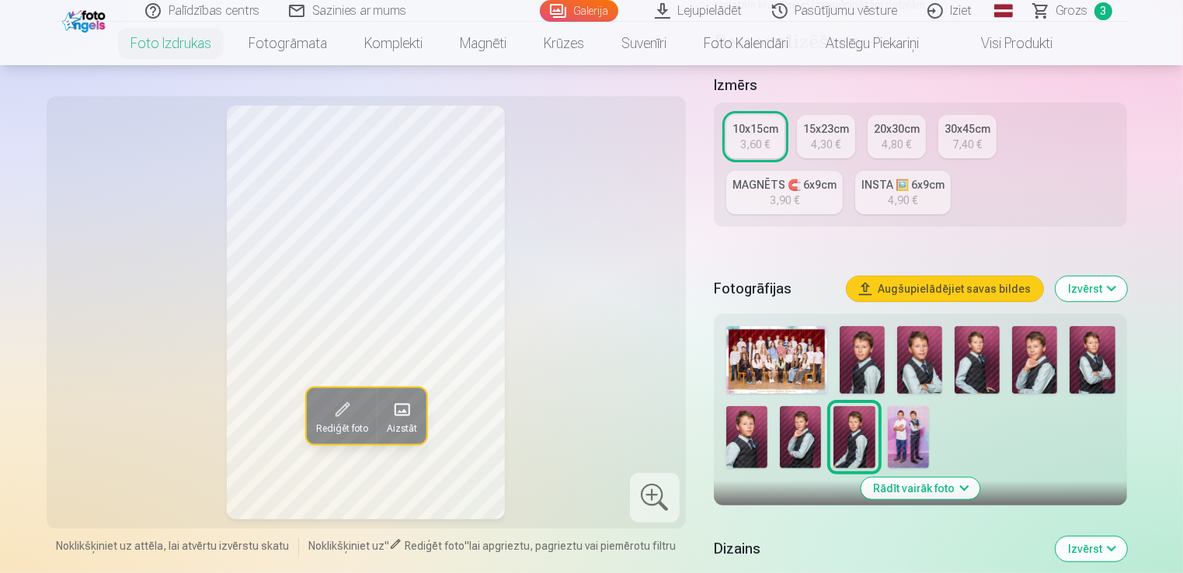
click at [863, 370] on img at bounding box center [862, 360] width 45 height 68
click at [921, 373] on img at bounding box center [919, 360] width 45 height 68
click at [979, 381] on img at bounding box center [977, 360] width 45 height 68
click at [883, 376] on img at bounding box center [862, 360] width 45 height 68
click at [940, 383] on img at bounding box center [919, 360] width 45 height 68
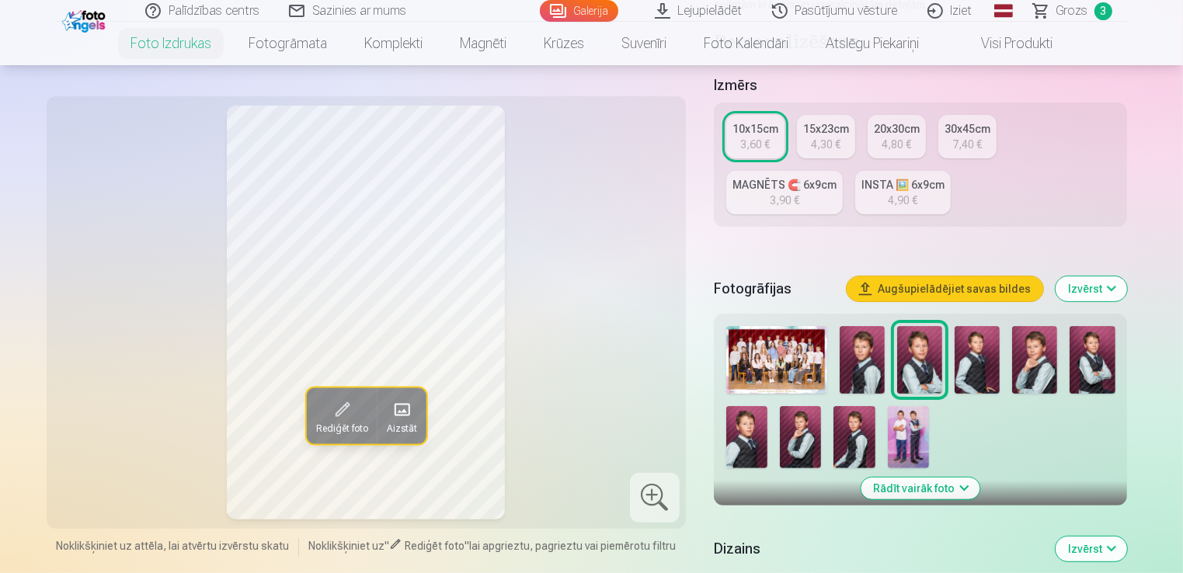
click at [969, 384] on img at bounding box center [977, 360] width 45 height 68
click at [1044, 368] on img at bounding box center [1034, 360] width 45 height 68
click at [1084, 367] on img at bounding box center [1092, 360] width 45 height 68
click at [1038, 371] on img at bounding box center [1034, 360] width 45 height 68
click at [879, 357] on img at bounding box center [862, 360] width 45 height 68
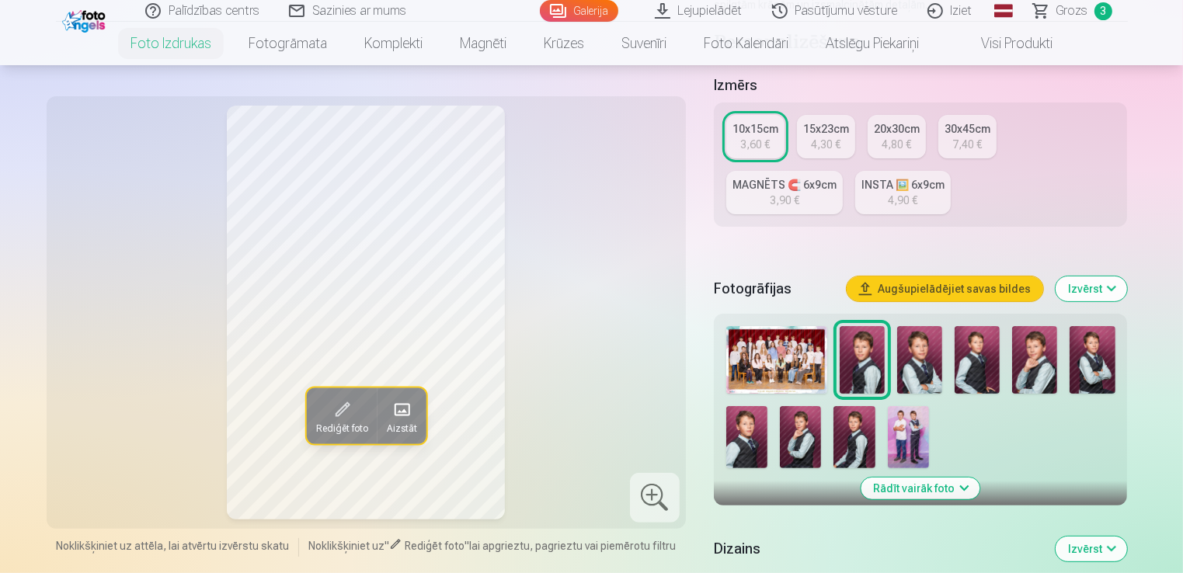
click at [920, 353] on img at bounding box center [919, 360] width 45 height 68
click at [968, 363] on img at bounding box center [977, 360] width 45 height 68
click at [1049, 366] on img at bounding box center [1034, 360] width 45 height 68
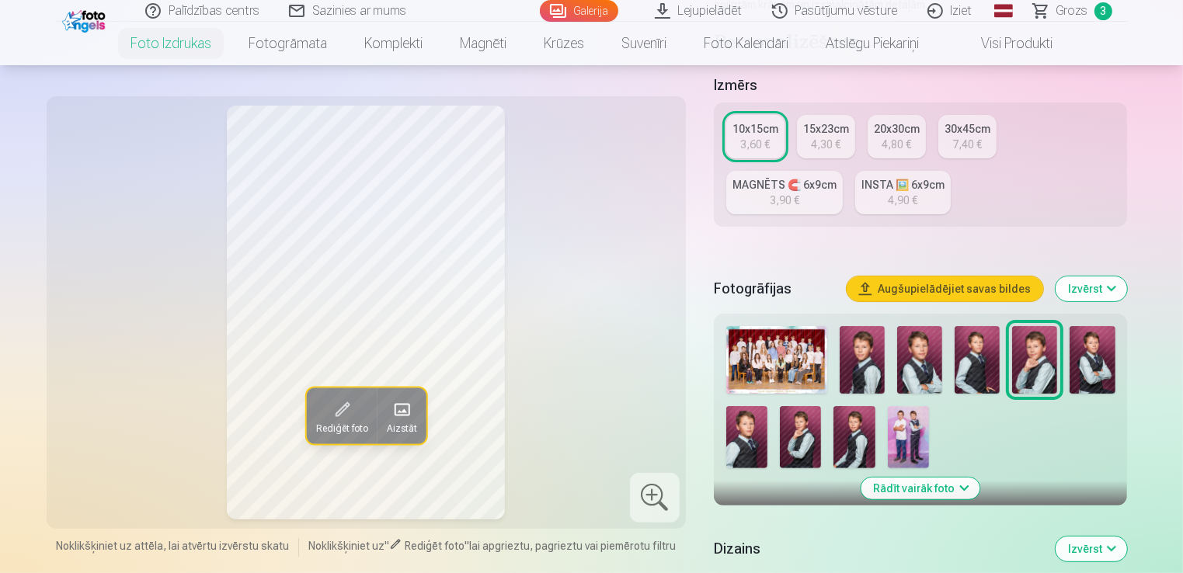
click at [1092, 369] on img at bounding box center [1092, 360] width 45 height 68
click at [726, 438] on img at bounding box center [746, 437] width 41 height 62
click at [809, 441] on img at bounding box center [800, 437] width 41 height 62
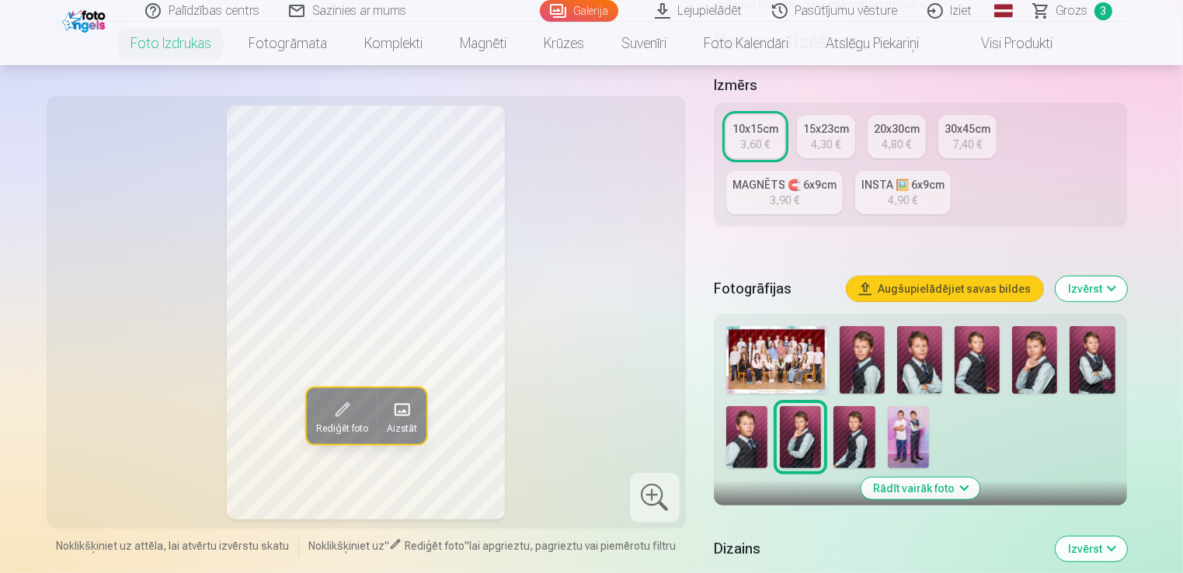
click at [885, 437] on div at bounding box center [921, 397] width 402 height 155
click at [867, 440] on img at bounding box center [854, 437] width 41 height 62
click at [871, 373] on img at bounding box center [862, 360] width 45 height 68
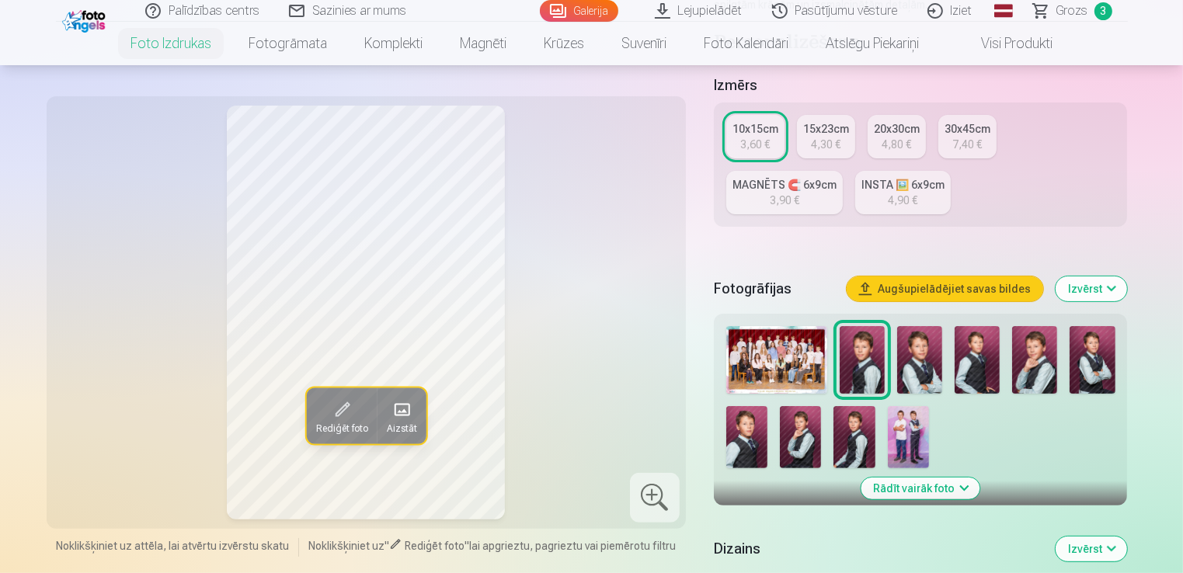
click at [920, 362] on img at bounding box center [919, 360] width 45 height 68
click at [985, 364] on img at bounding box center [977, 360] width 45 height 68
click at [1039, 374] on img at bounding box center [1034, 360] width 45 height 68
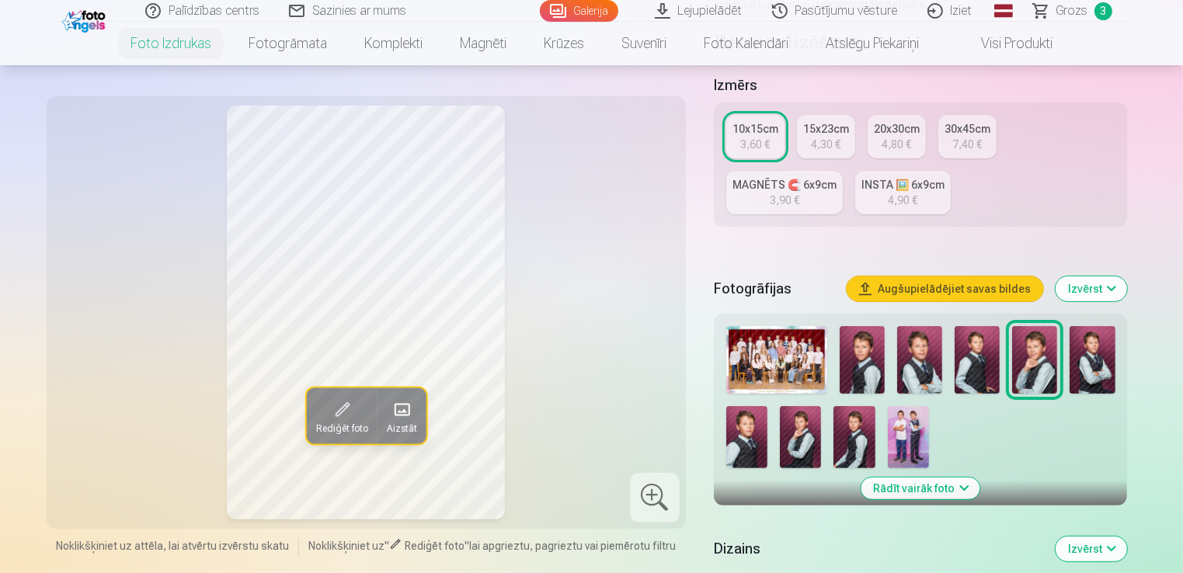
click at [1095, 362] on img at bounding box center [1092, 360] width 45 height 68
click at [864, 379] on img at bounding box center [862, 360] width 45 height 68
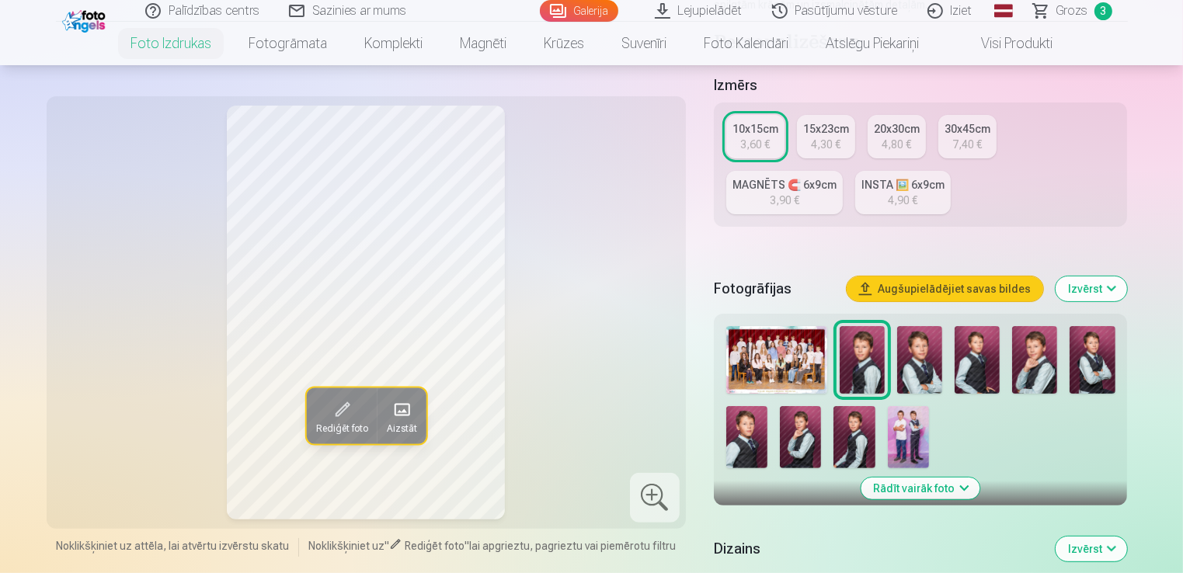
click at [923, 373] on img at bounding box center [919, 360] width 45 height 68
click at [984, 371] on img at bounding box center [977, 360] width 45 height 68
click at [1020, 364] on img at bounding box center [1034, 360] width 45 height 68
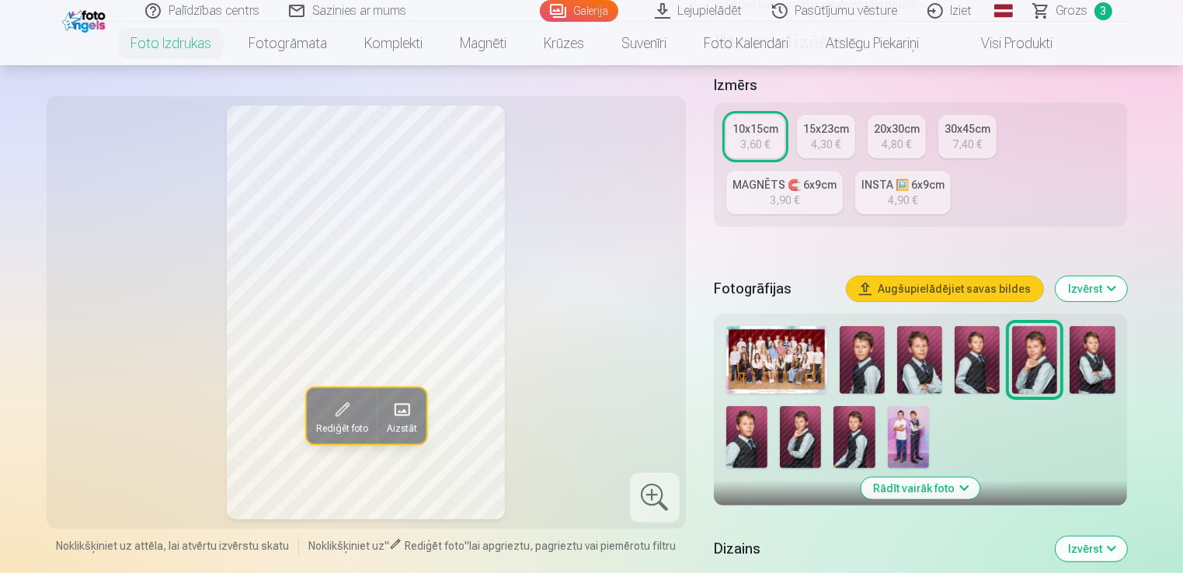
click at [808, 439] on img at bounding box center [800, 437] width 41 height 62
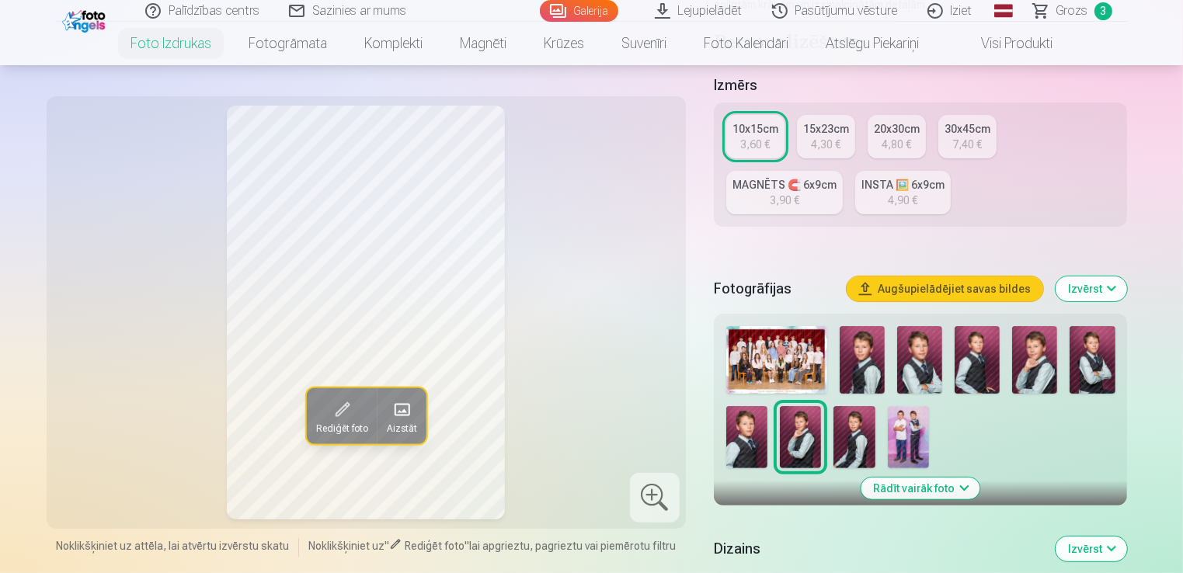
click at [980, 377] on img at bounding box center [977, 360] width 45 height 68
click at [816, 148] on div "4,30 €" at bounding box center [826, 145] width 30 height 16
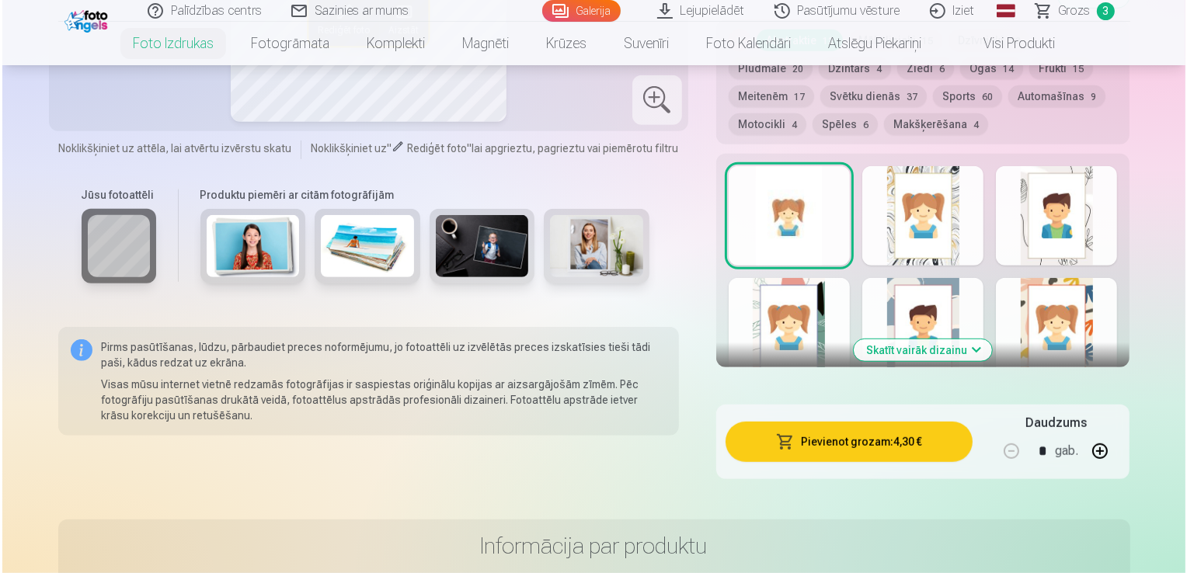
scroll to position [932, 0]
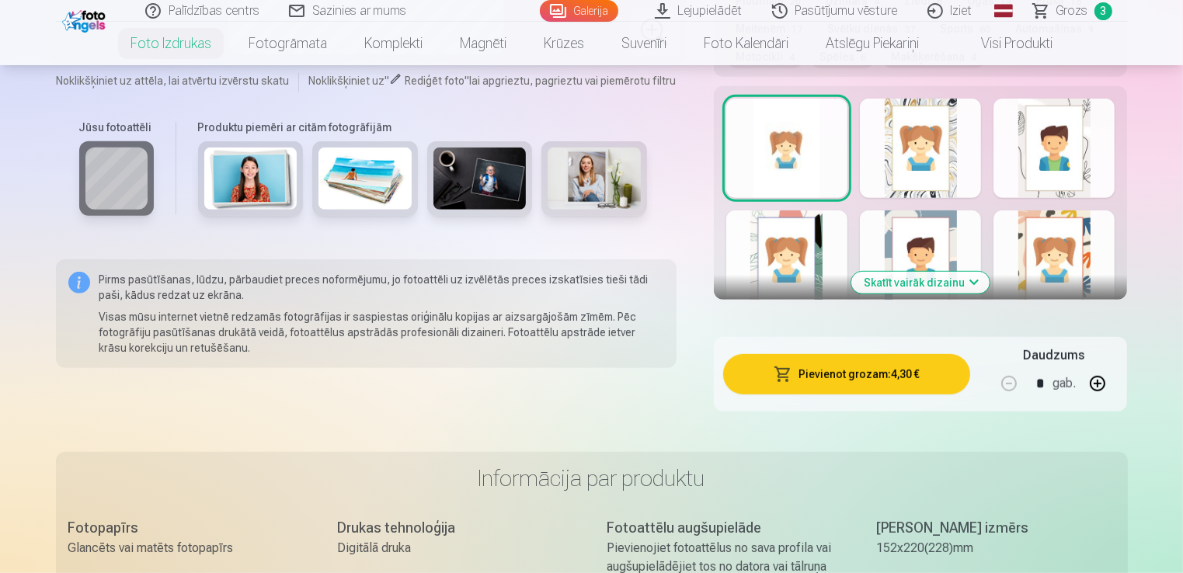
click at [866, 369] on button "Pievienot grozam : 4,30 €" at bounding box center [847, 374] width 248 height 40
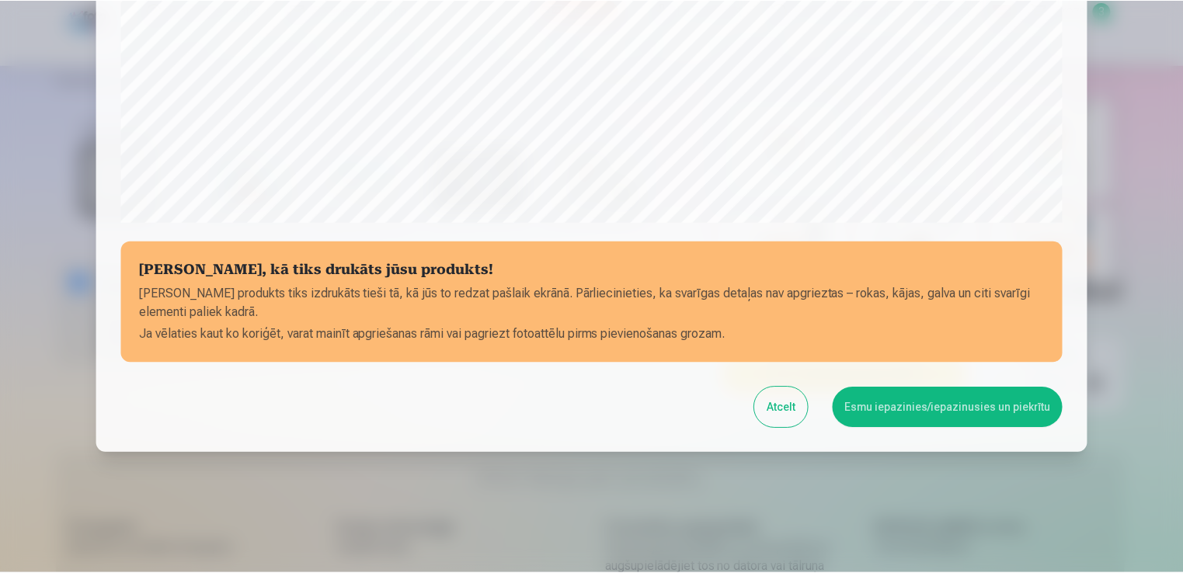
scroll to position [545, 0]
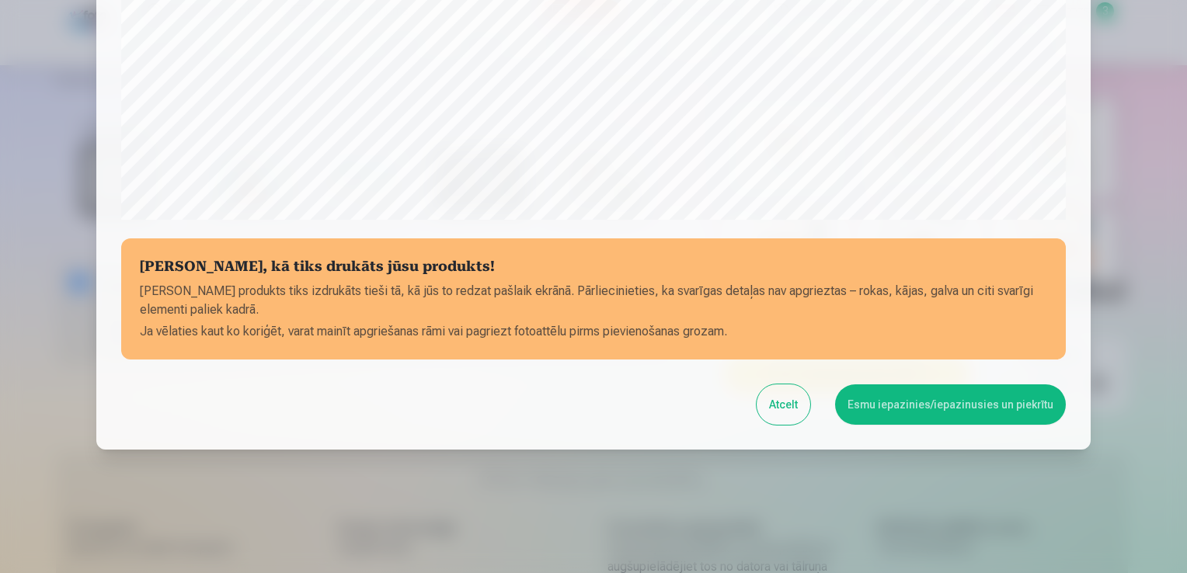
click at [941, 399] on button "Esmu iepazinies/iepazinusies un piekrītu" at bounding box center [950, 405] width 231 height 40
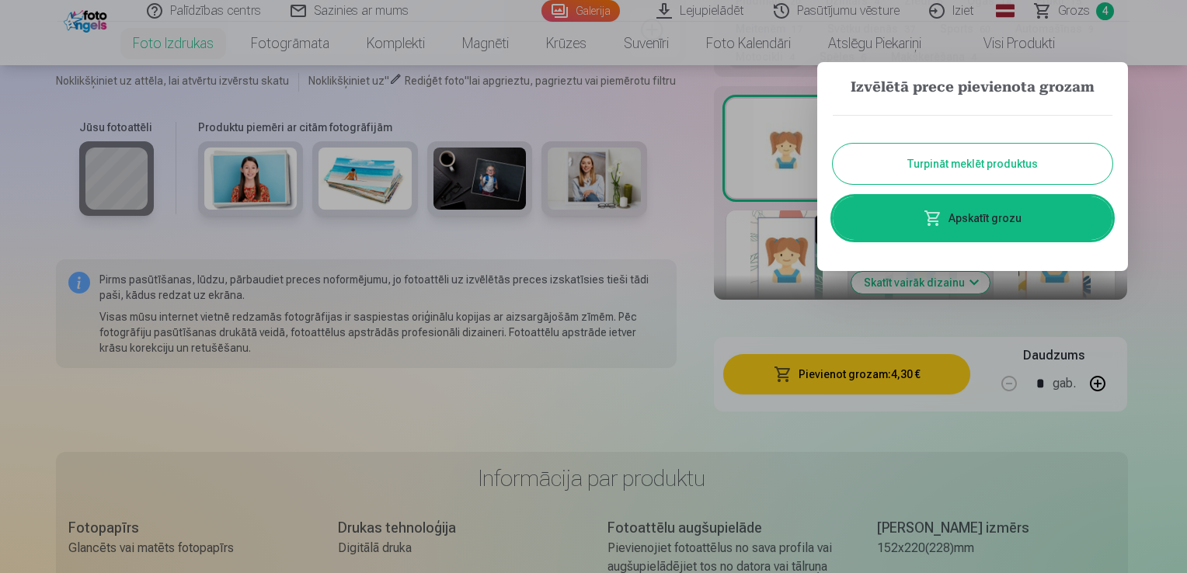
click at [985, 162] on button "Turpināt meklēt produktus" at bounding box center [973, 164] width 280 height 40
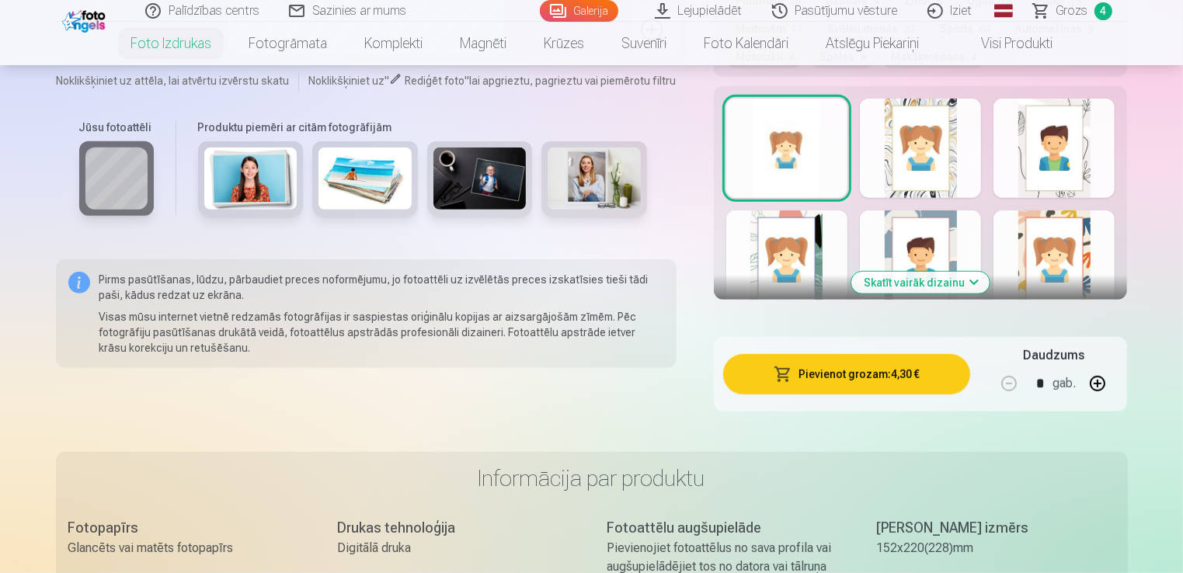
click at [1111, 11] on span "4" at bounding box center [1104, 11] width 18 height 18
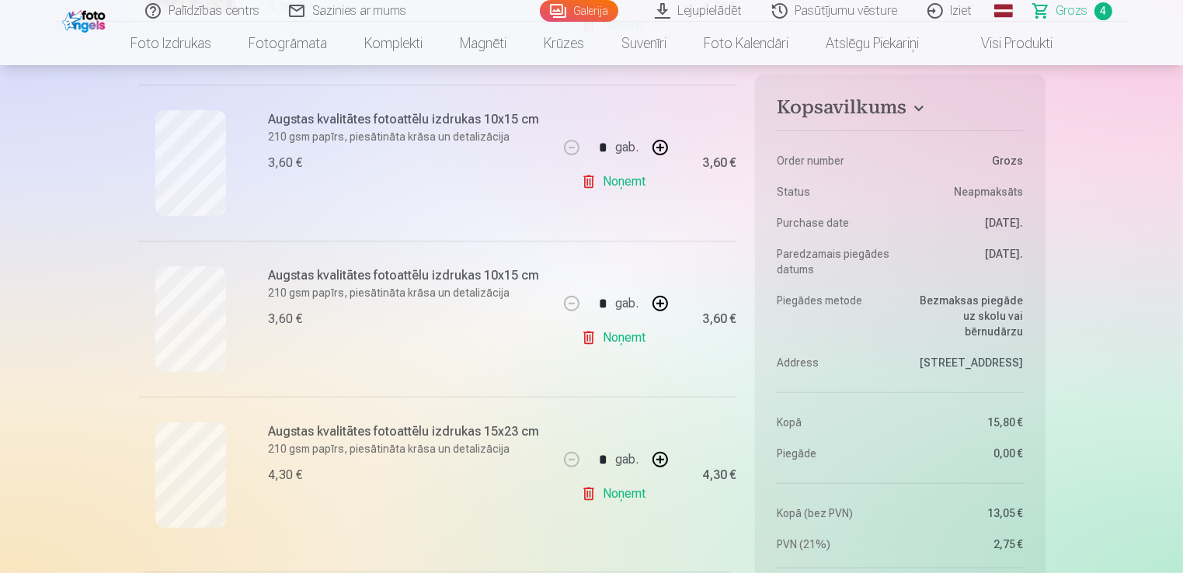
scroll to position [544, 0]
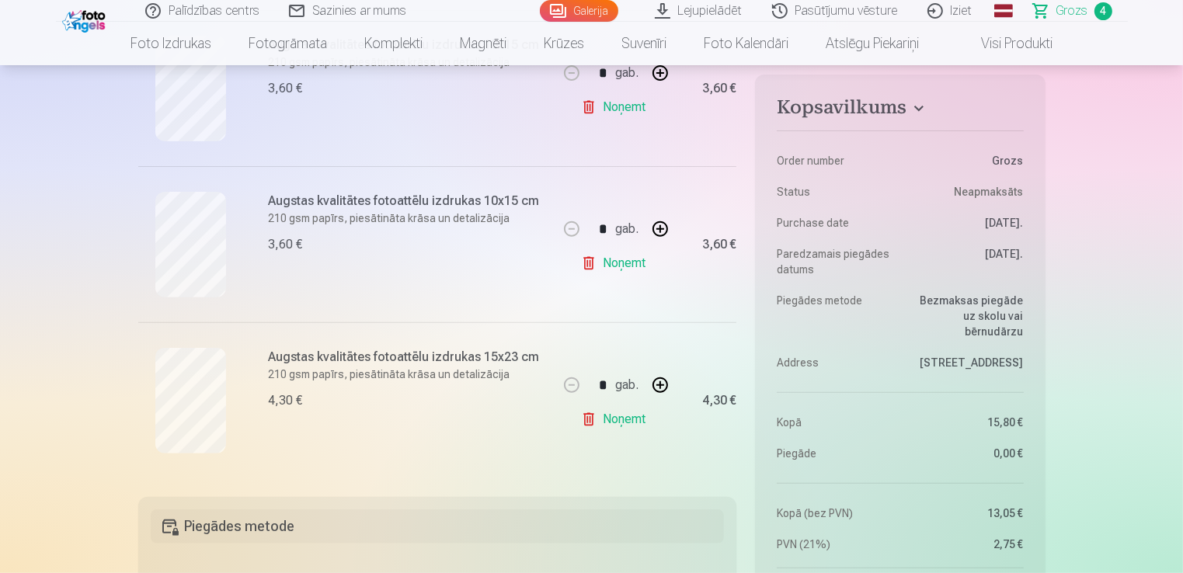
click at [634, 262] on link "Noņemt" at bounding box center [616, 263] width 71 height 31
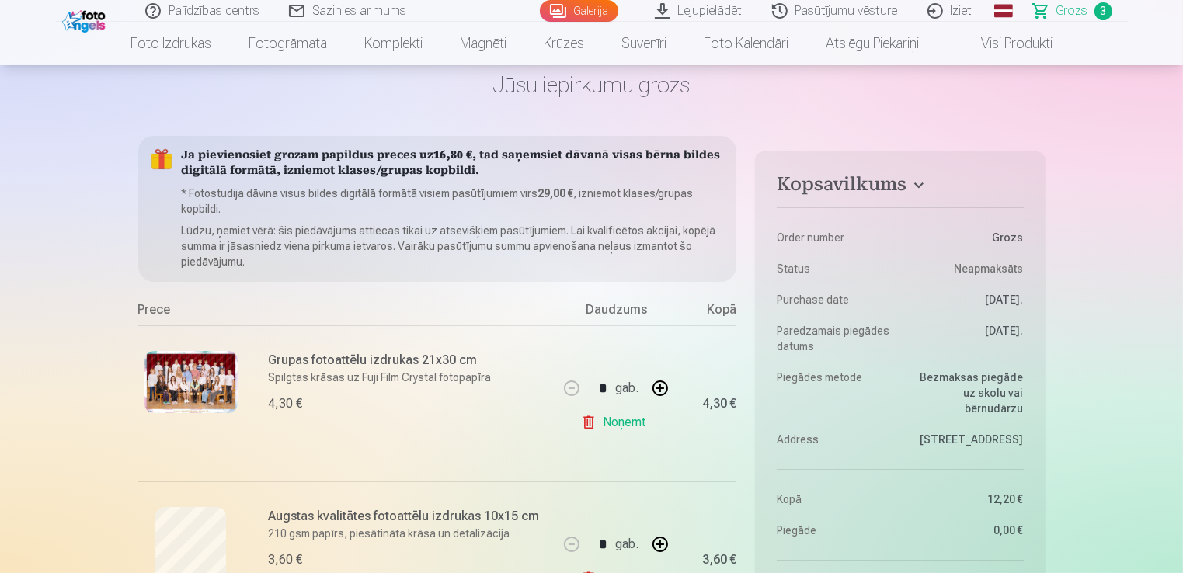
scroll to position [0, 0]
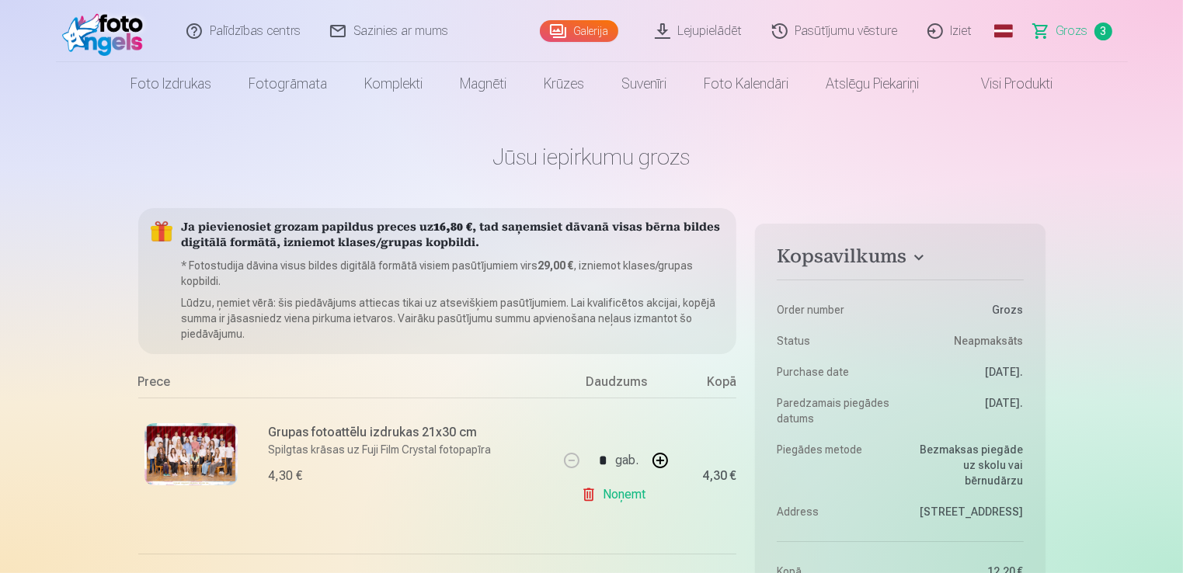
click at [1066, 23] on span "Grozs" at bounding box center [1072, 31] width 32 height 19
click at [1072, 33] on span "Grozs" at bounding box center [1072, 31] width 32 height 19
click at [1063, 31] on span "Grozs" at bounding box center [1072, 31] width 32 height 19
